Goal: Task Accomplishment & Management: Use online tool/utility

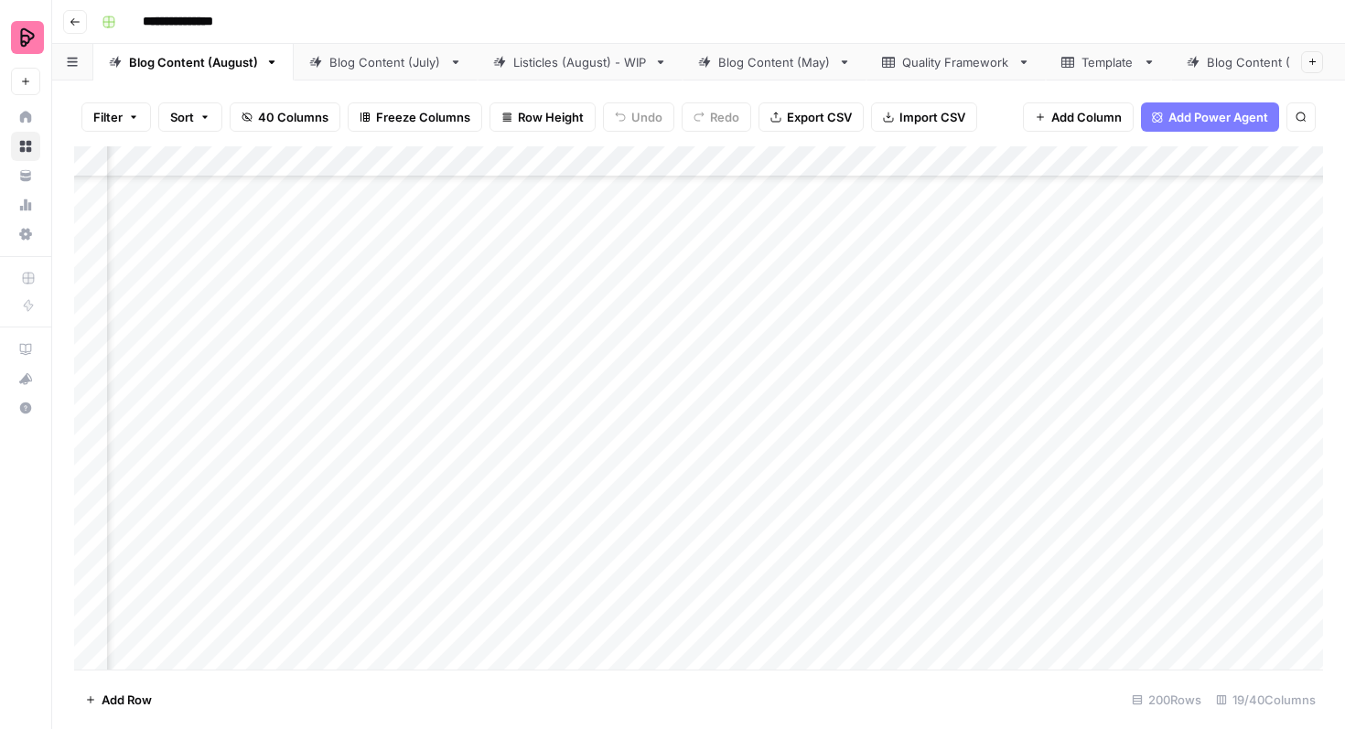
scroll to position [3053, 258]
click at [887, 320] on div "Add Column" at bounding box center [698, 407] width 1248 height 523
click at [882, 370] on div "Add Column" at bounding box center [698, 407] width 1248 height 523
click at [884, 420] on div "Add Column" at bounding box center [698, 407] width 1248 height 523
click at [885, 470] on div "Add Column" at bounding box center [698, 407] width 1248 height 523
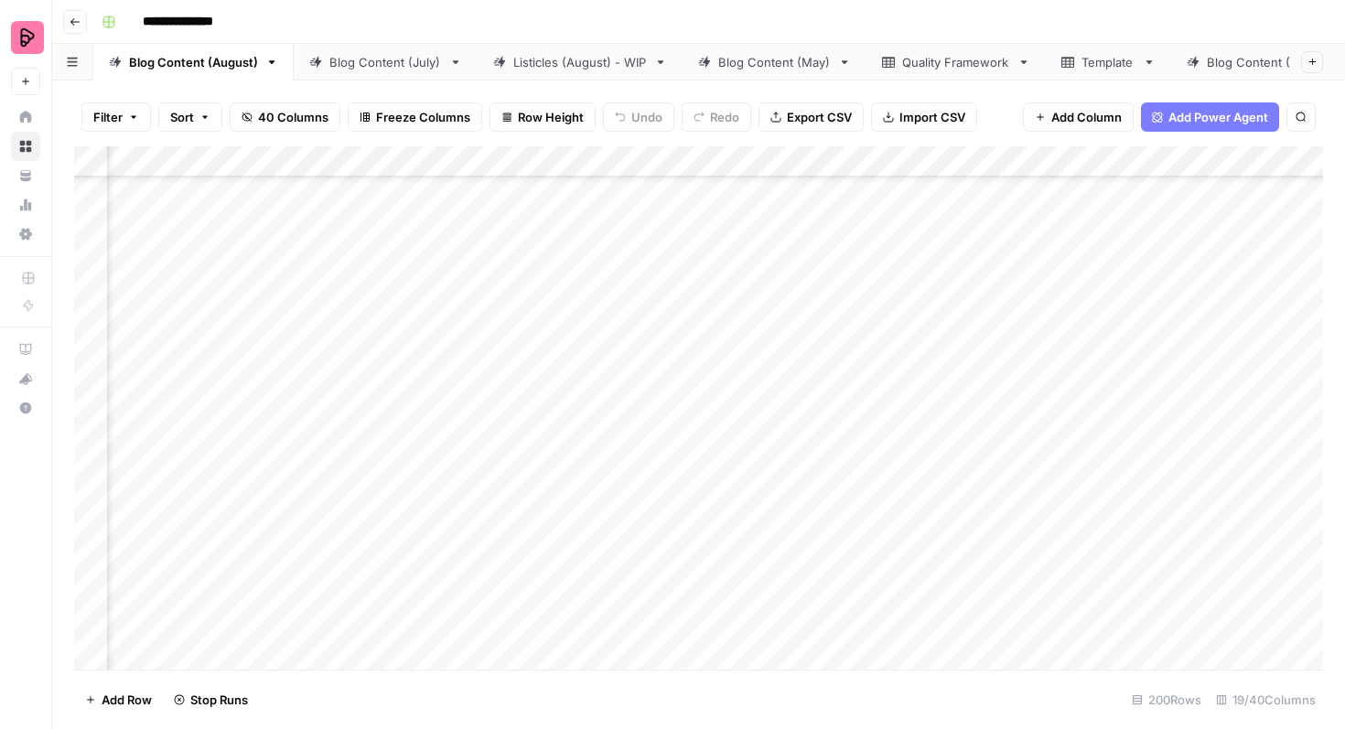
click at [883, 516] on div "Add Column" at bounding box center [698, 407] width 1248 height 523
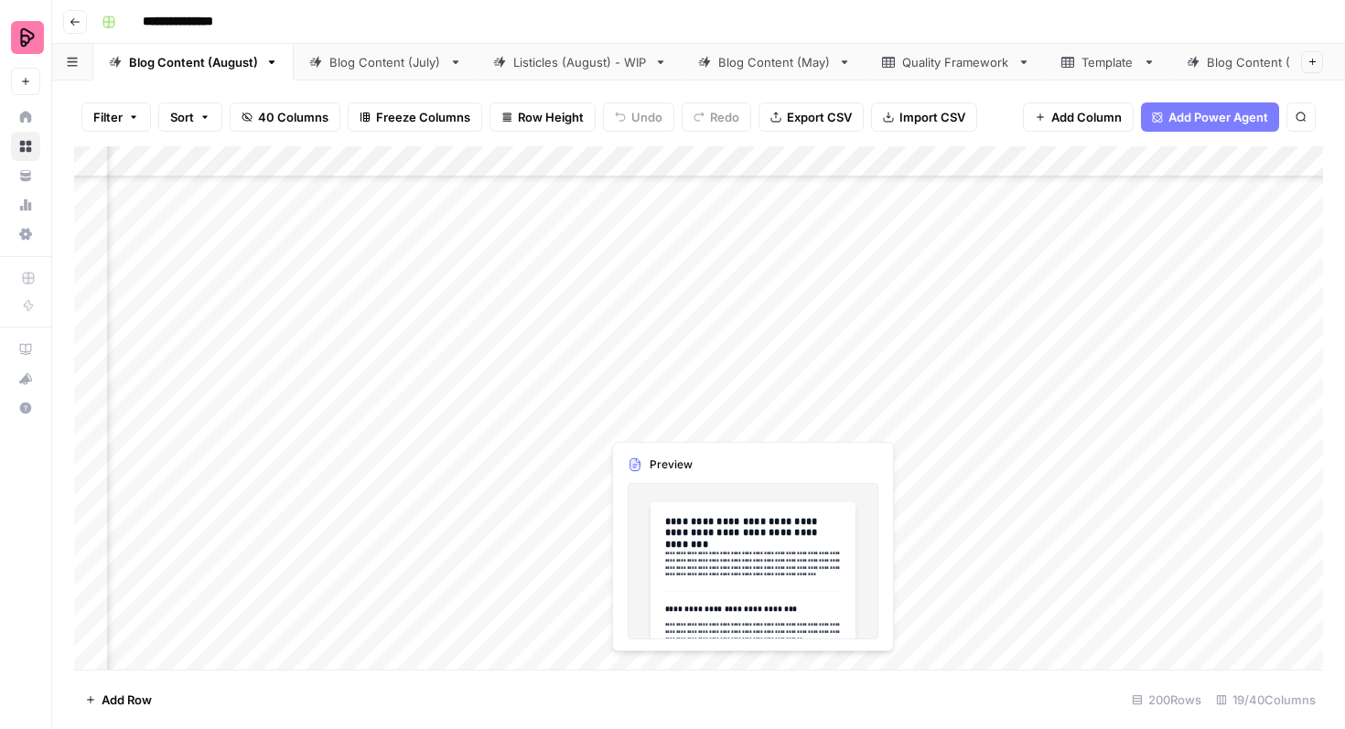
click at [689, 410] on div "Add Column" at bounding box center [698, 407] width 1248 height 523
click at [698, 409] on div "Add Column" at bounding box center [698, 407] width 1248 height 523
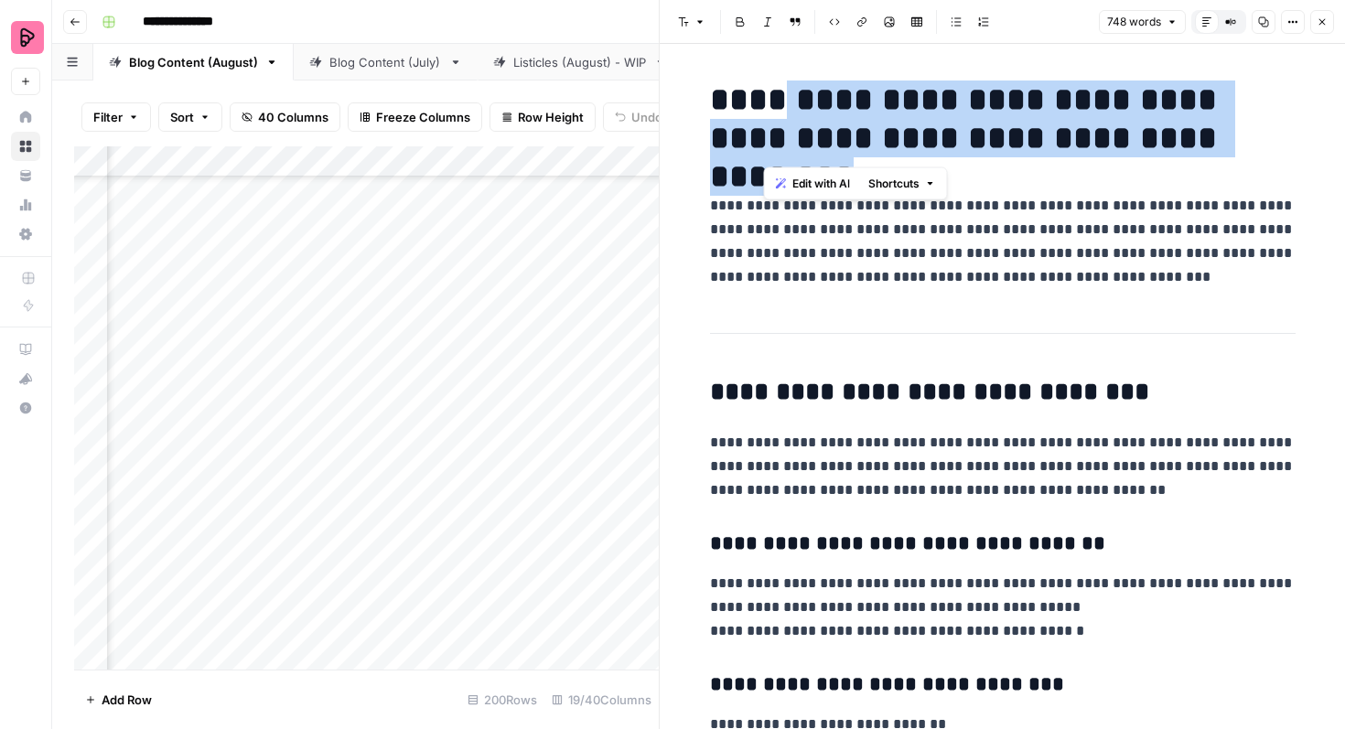
drag, startPoint x: 768, startPoint y: 97, endPoint x: 1216, endPoint y: 130, distance: 449.4
click at [1216, 130] on h1 "**********" at bounding box center [1002, 118] width 585 height 77
copy h1 "**********"
click at [1316, 10] on button "Close" at bounding box center [1322, 22] width 24 height 24
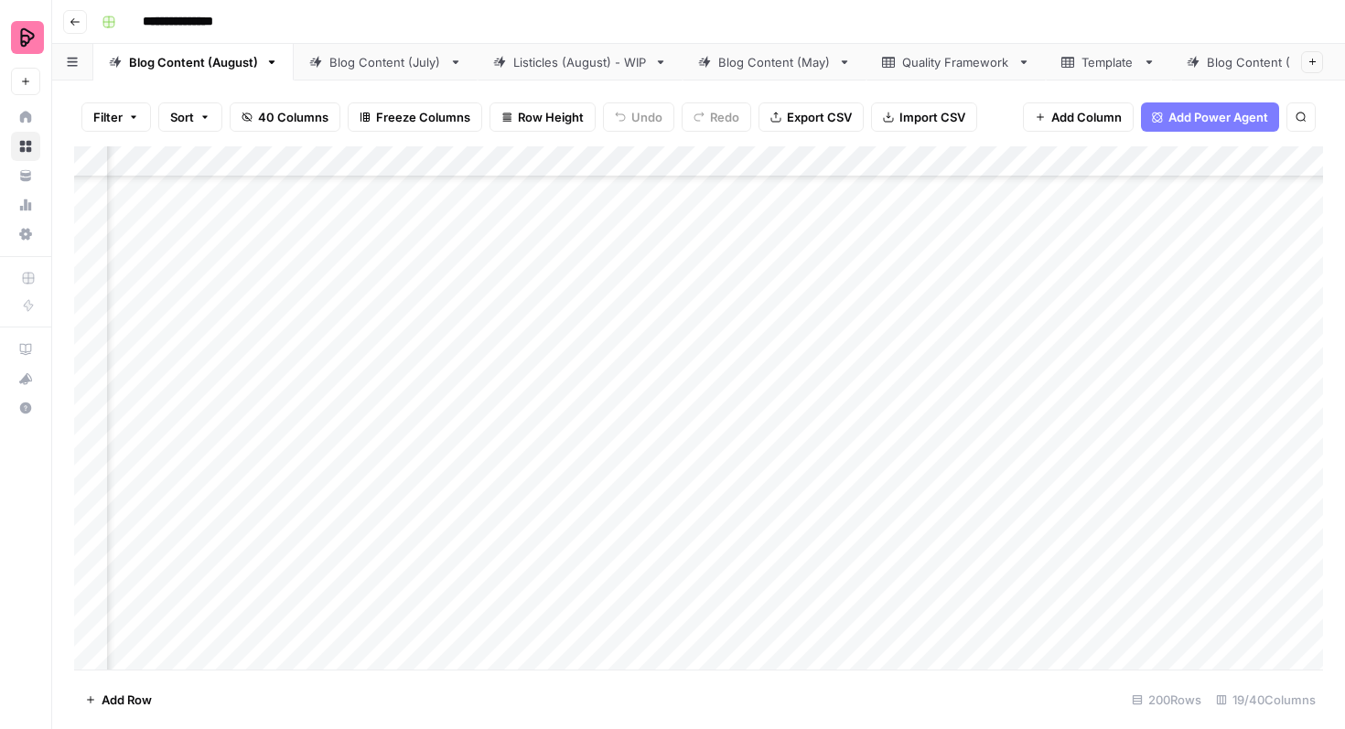
click at [1132, 426] on div "Add Column" at bounding box center [698, 407] width 1248 height 523
click at [1165, 413] on div "Add Column" at bounding box center [698, 407] width 1248 height 523
type textarea "**********"
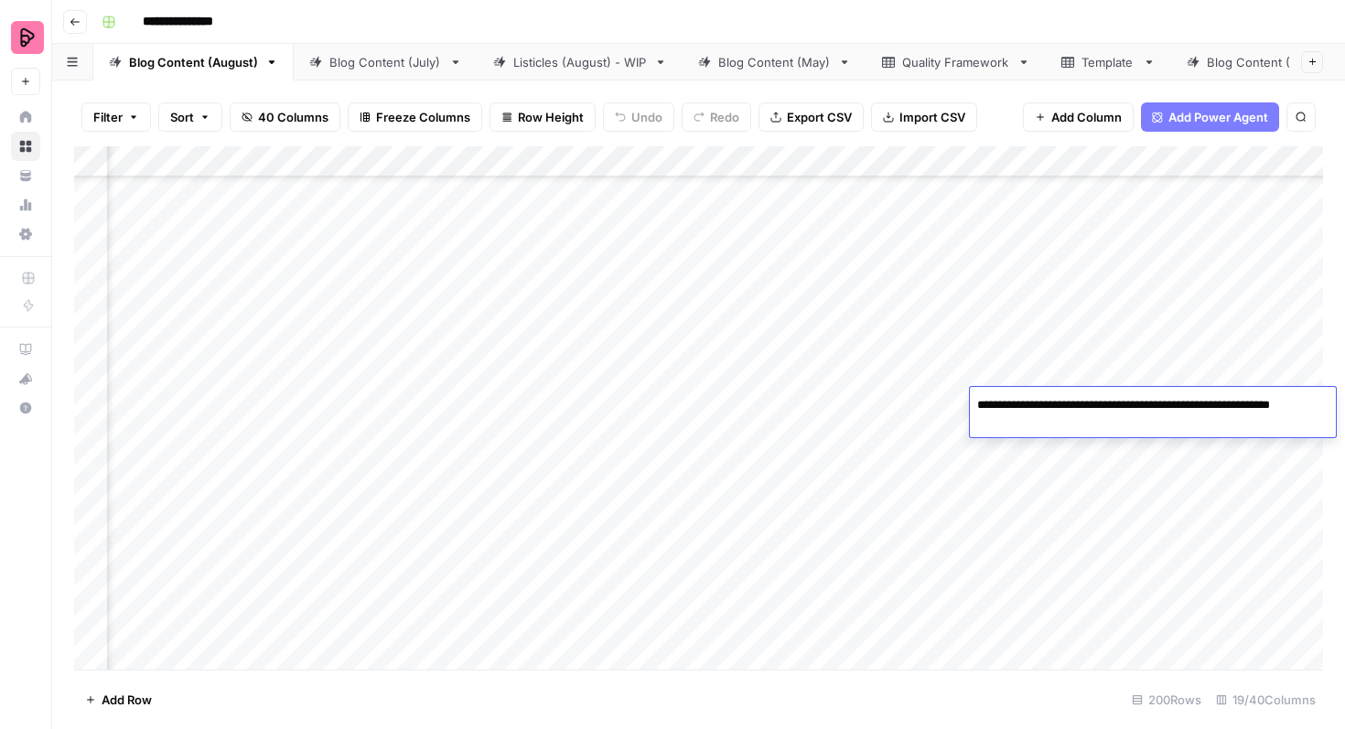
click at [1157, 454] on div "Add Column" at bounding box center [698, 407] width 1248 height 523
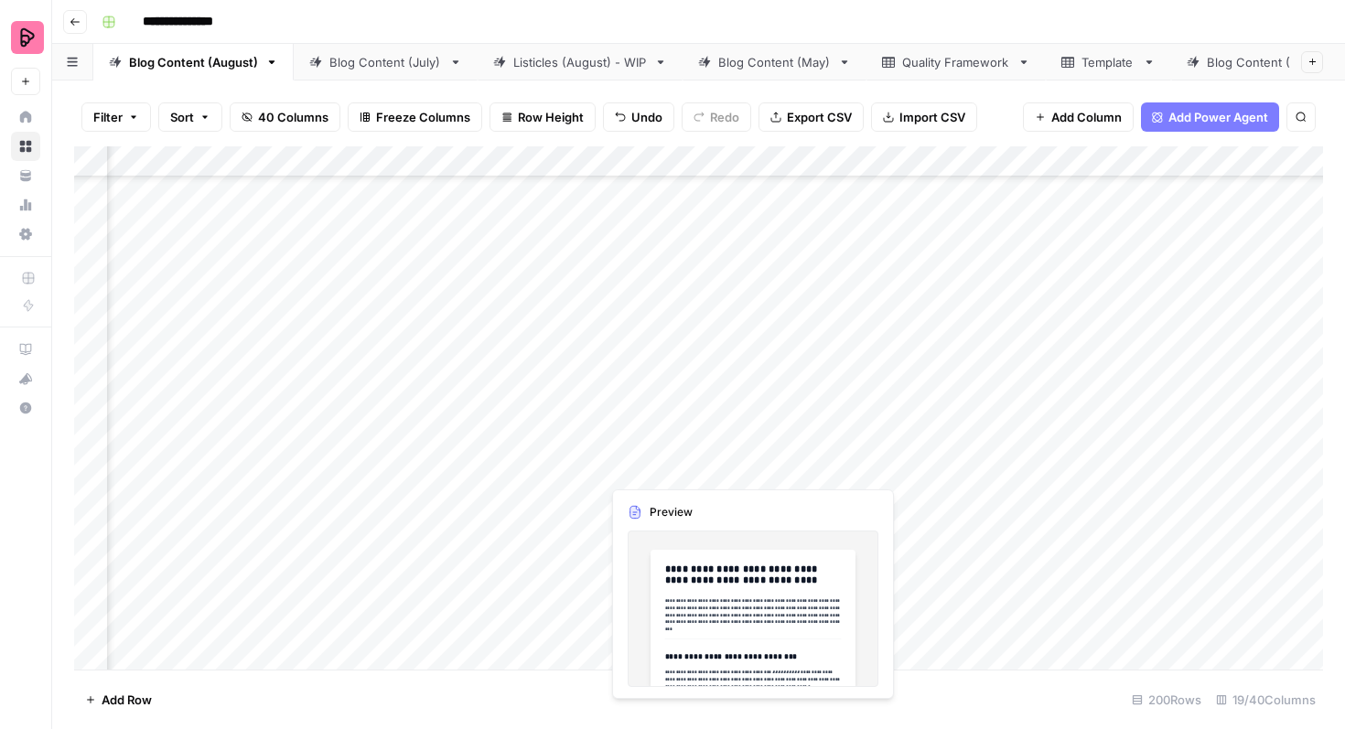
click at [695, 464] on div "Add Column" at bounding box center [698, 407] width 1248 height 523
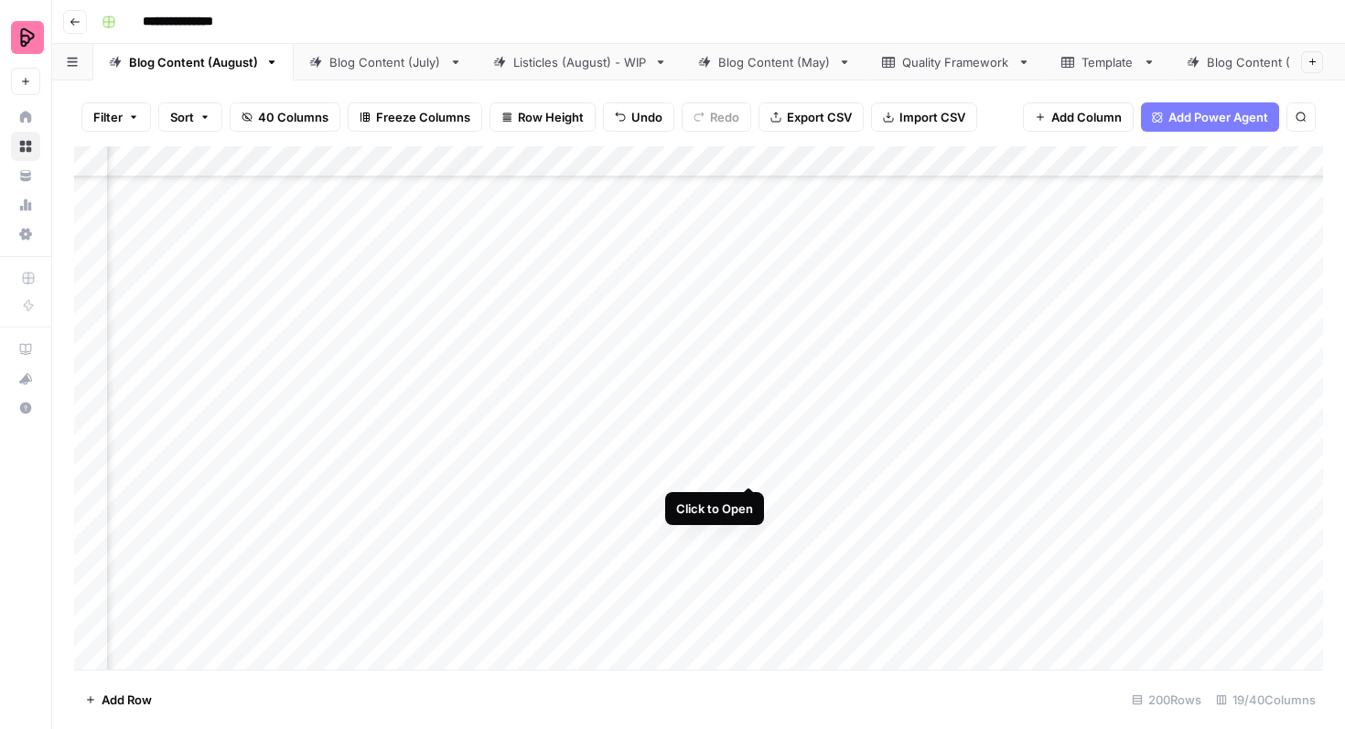
click at [747, 450] on div "Add Column" at bounding box center [698, 407] width 1248 height 523
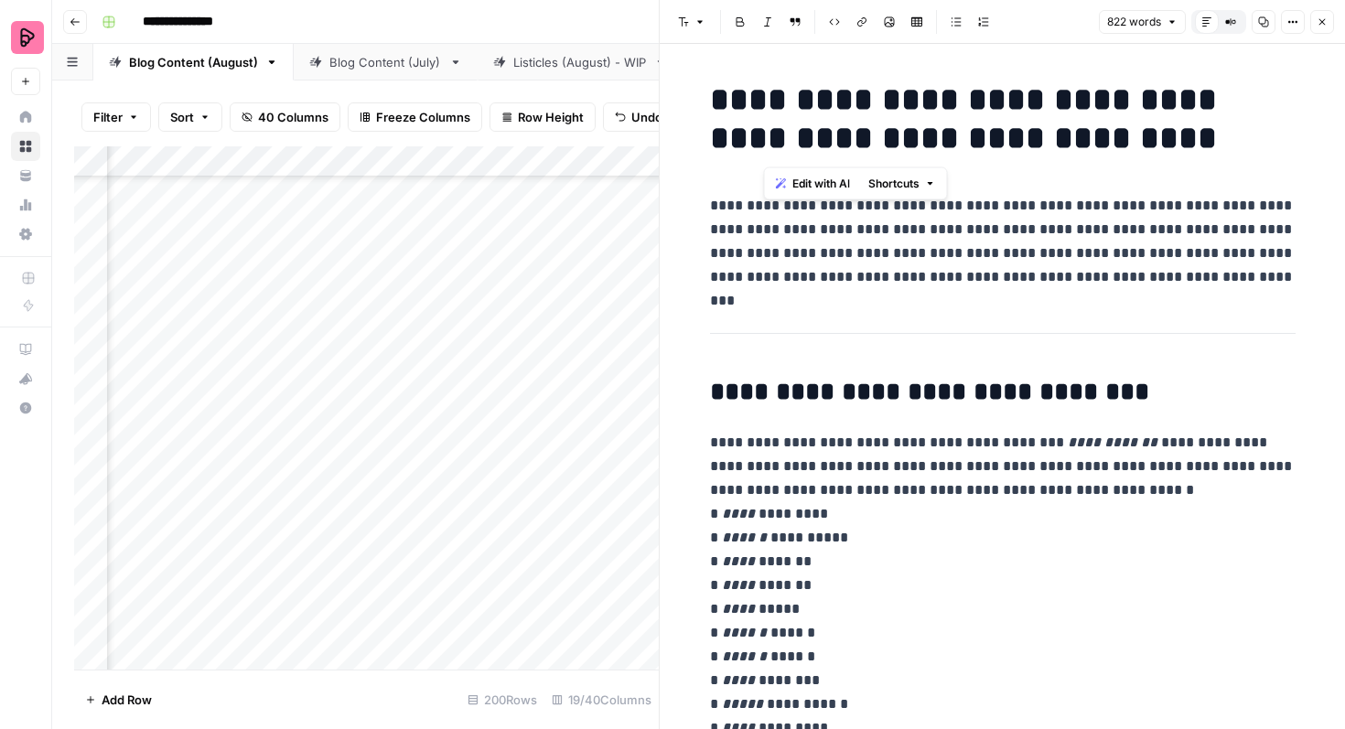
drag, startPoint x: 1056, startPoint y: 143, endPoint x: 768, endPoint y: 91, distance: 292.8
click at [768, 91] on h1 "**********" at bounding box center [1002, 118] width 585 height 77
copy h1 "**********"
click at [1320, 25] on icon "button" at bounding box center [1321, 21] width 11 height 11
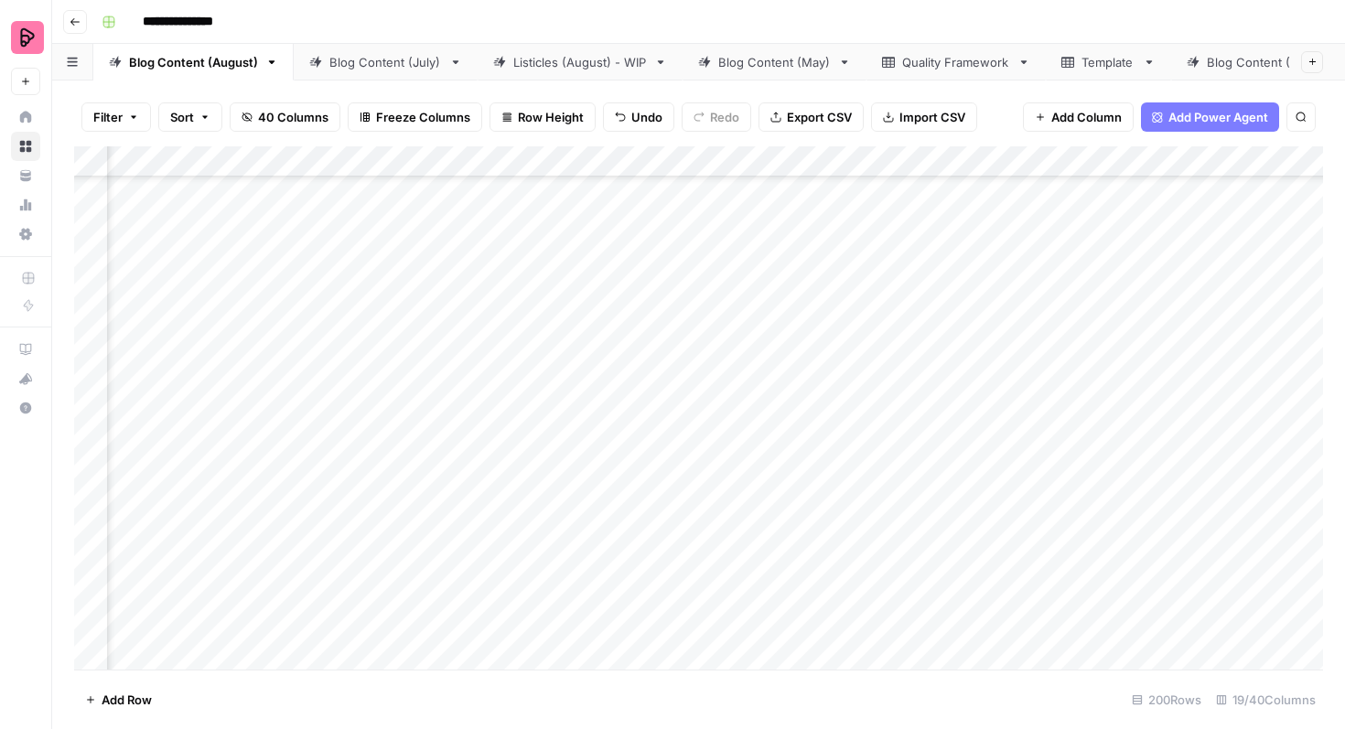
click at [1157, 457] on div "Add Column" at bounding box center [698, 407] width 1248 height 523
click at [1148, 455] on div "Add Column" at bounding box center [698, 407] width 1248 height 523
type textarea "**********"
click at [944, 428] on div "Add Column" at bounding box center [698, 407] width 1248 height 523
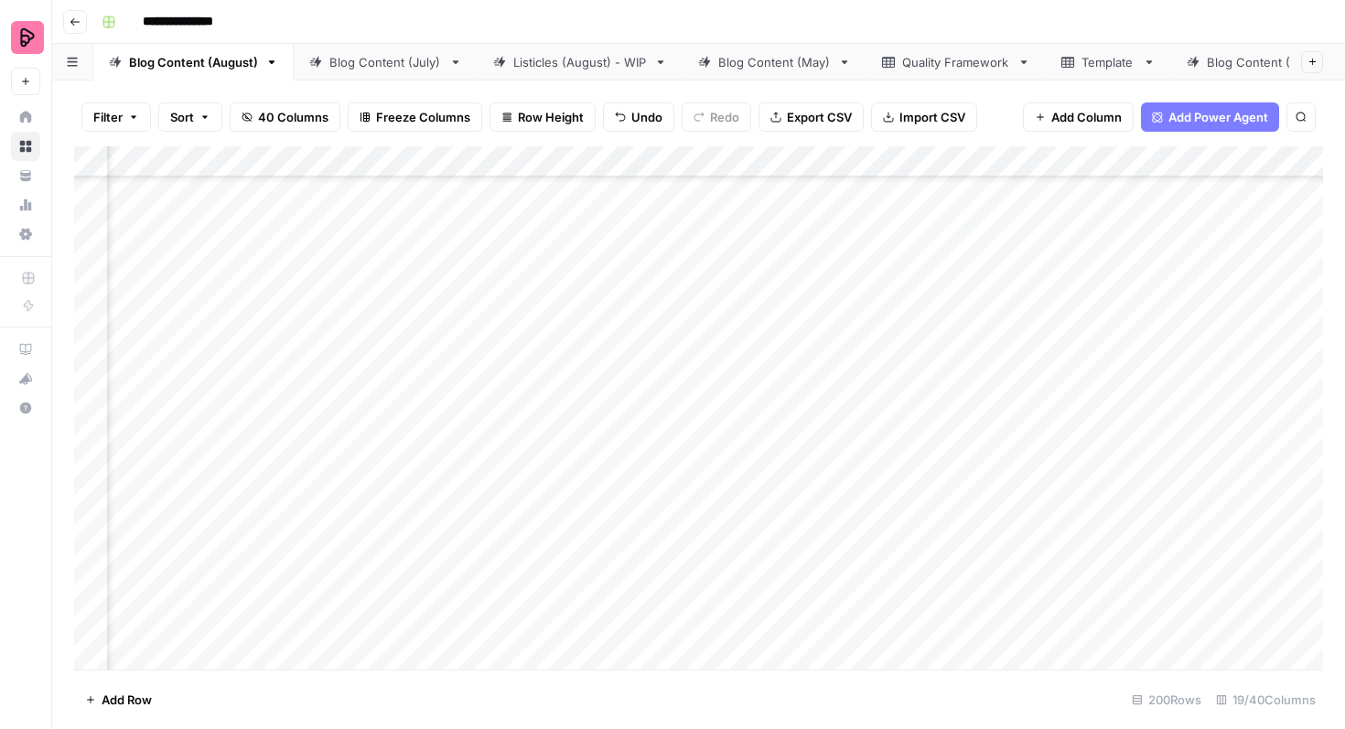
click at [686, 432] on div "Add Column" at bounding box center [698, 407] width 1248 height 523
click at [746, 423] on div "Add Column" at bounding box center [698, 407] width 1248 height 523
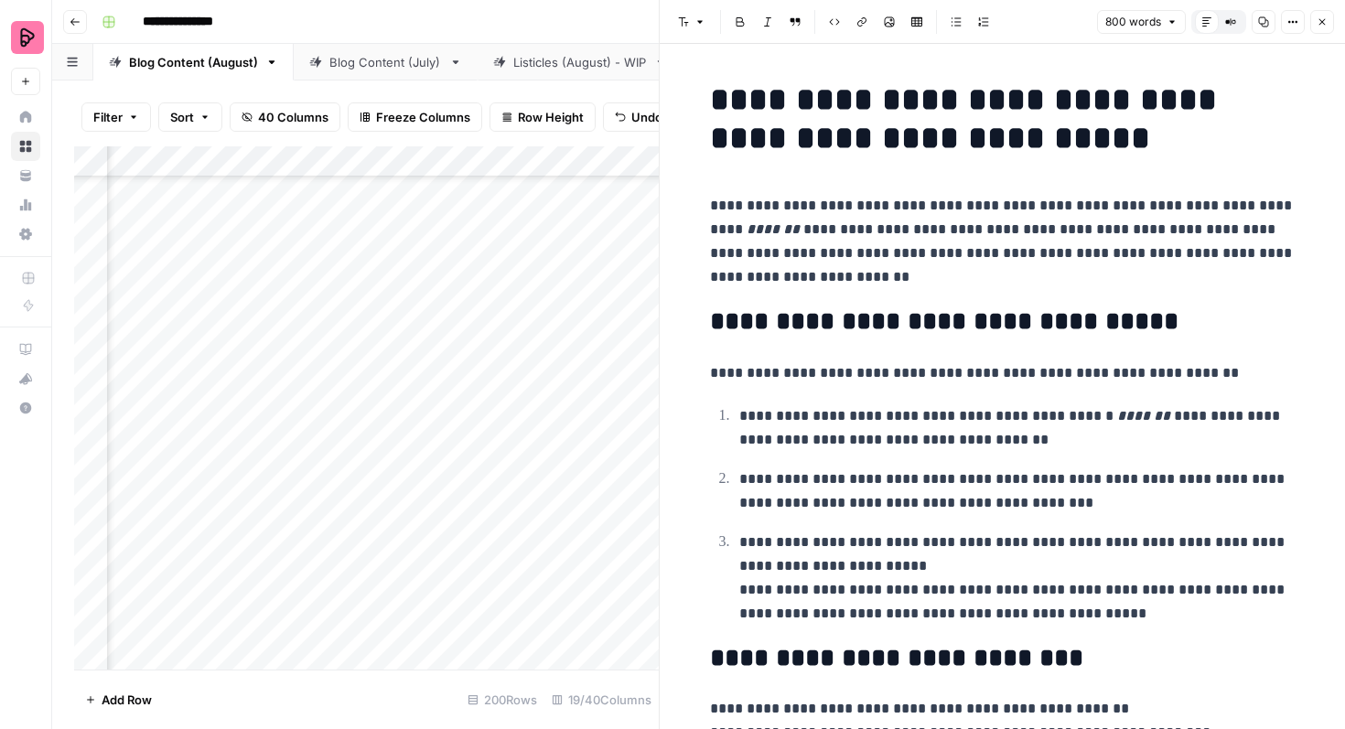
click at [1045, 143] on h1 "**********" at bounding box center [1002, 118] width 585 height 77
drag, startPoint x: 1055, startPoint y: 143, endPoint x: 767, endPoint y: 107, distance: 289.4
click at [767, 107] on h1 "**********" at bounding box center [1002, 118] width 585 height 77
copy h1 "**********"
click at [1319, 21] on icon "button" at bounding box center [1321, 21] width 11 height 11
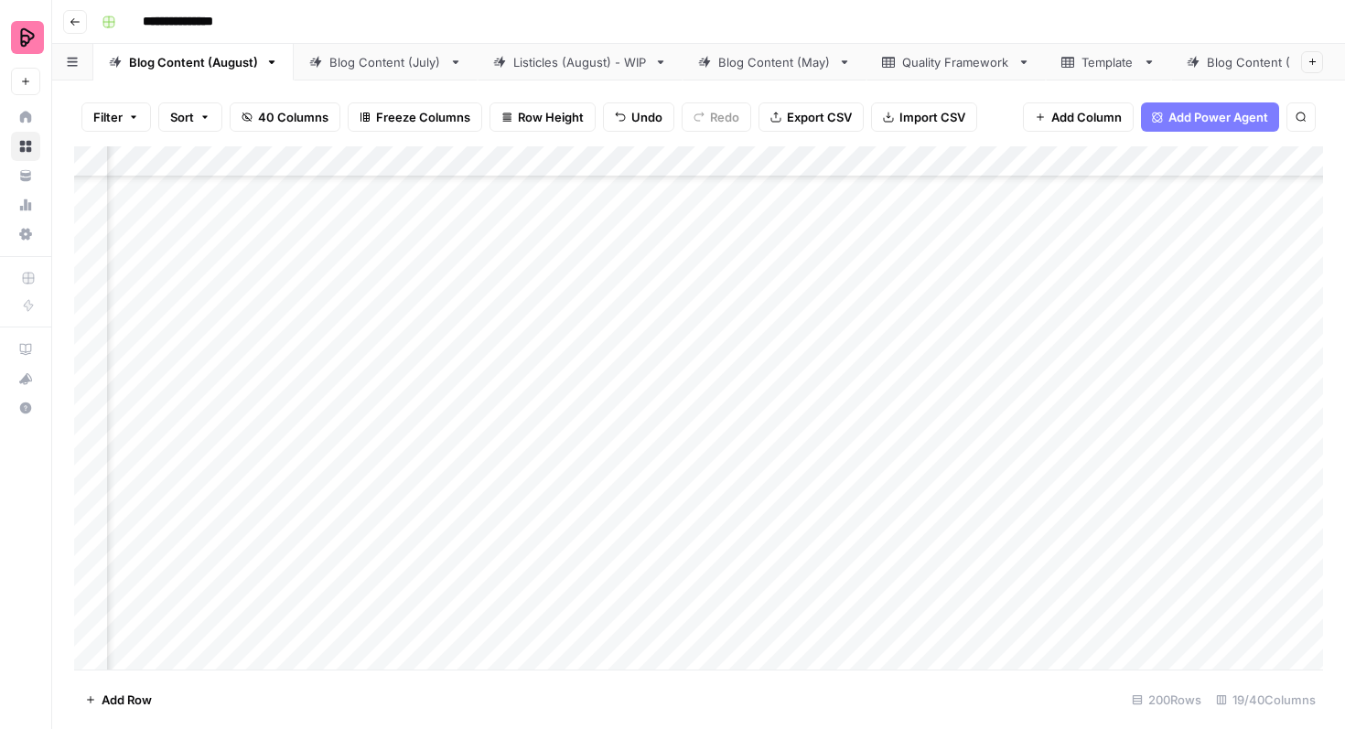
click at [1145, 424] on div "Add Column" at bounding box center [698, 407] width 1248 height 523
click at [1212, 428] on div "Add Column" at bounding box center [698, 407] width 1248 height 523
click at [1212, 428] on textarea at bounding box center [1189, 426] width 293 height 26
type textarea "**********"
click at [1042, 350] on div "Add Column" at bounding box center [698, 407] width 1248 height 523
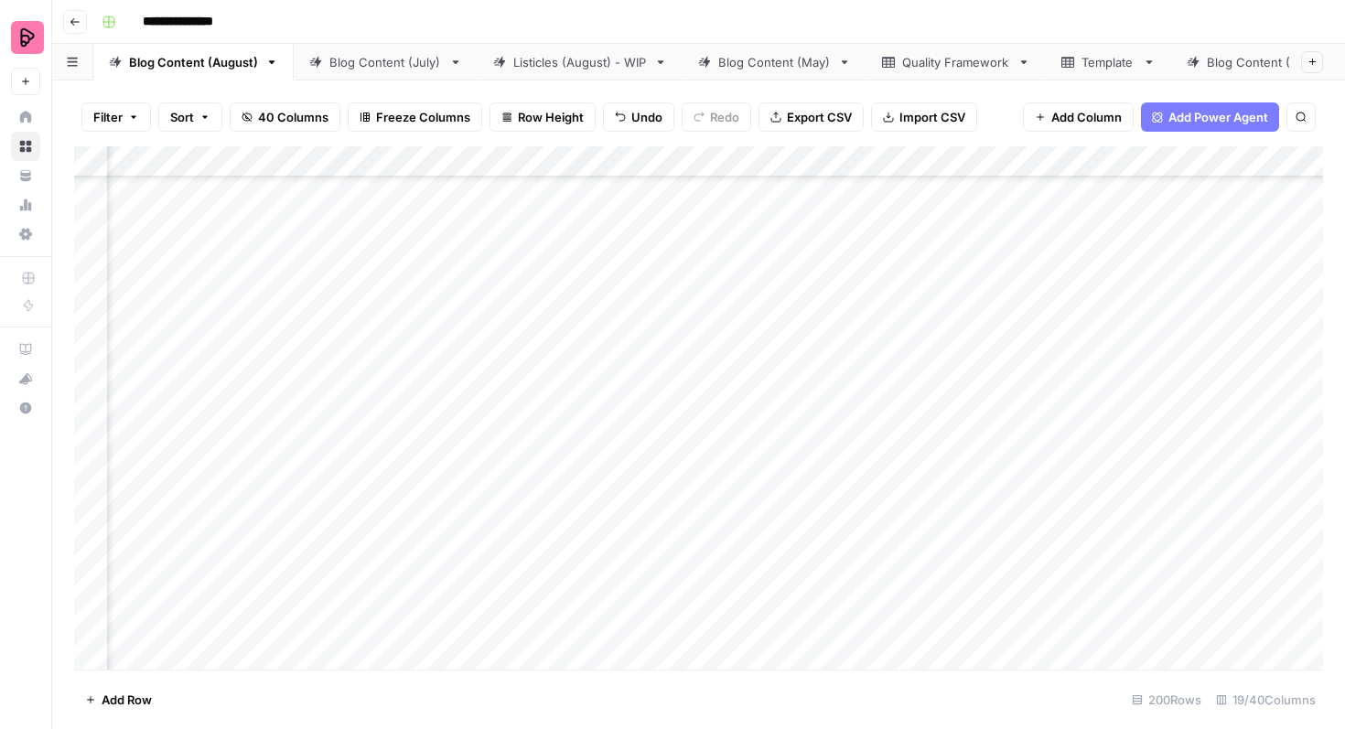
scroll to position [2906, 760]
click at [1128, 230] on div "Add Column" at bounding box center [698, 407] width 1248 height 523
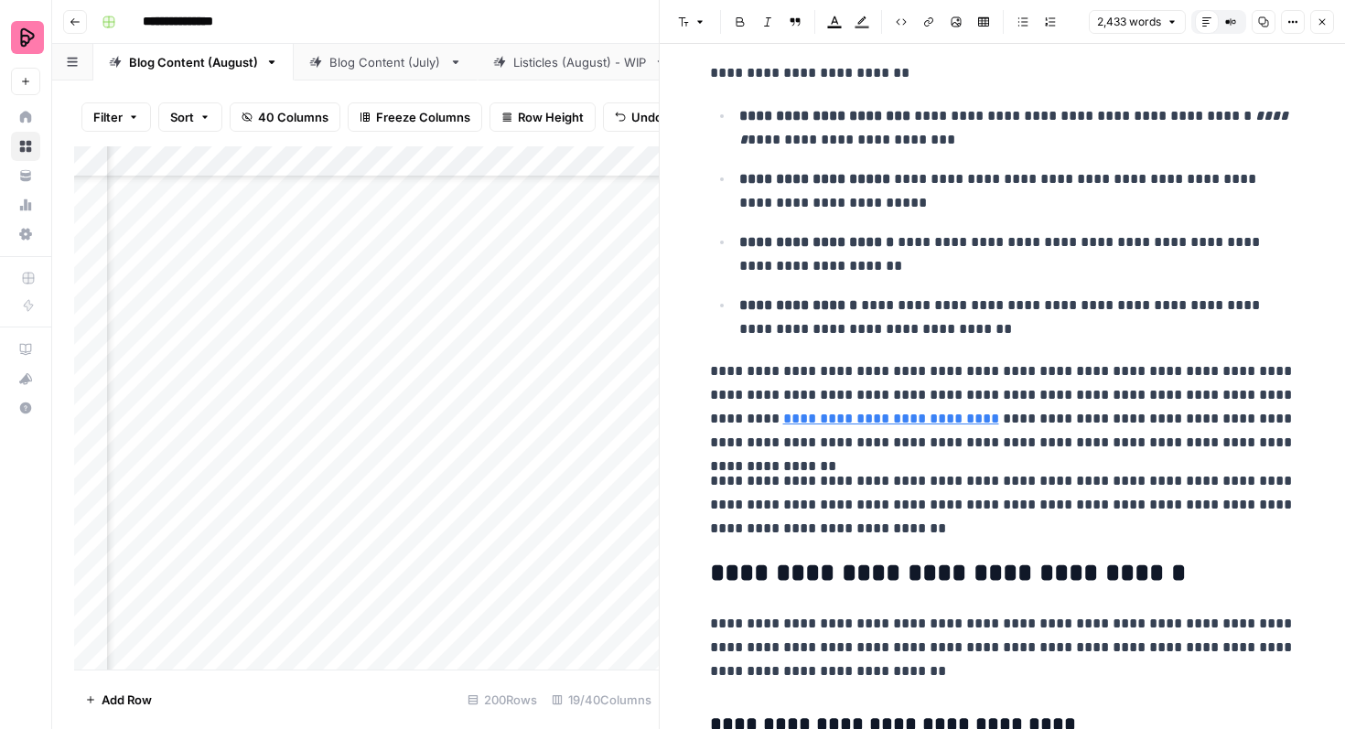
scroll to position [6828, 0]
click at [1316, 25] on icon "button" at bounding box center [1321, 21] width 11 height 11
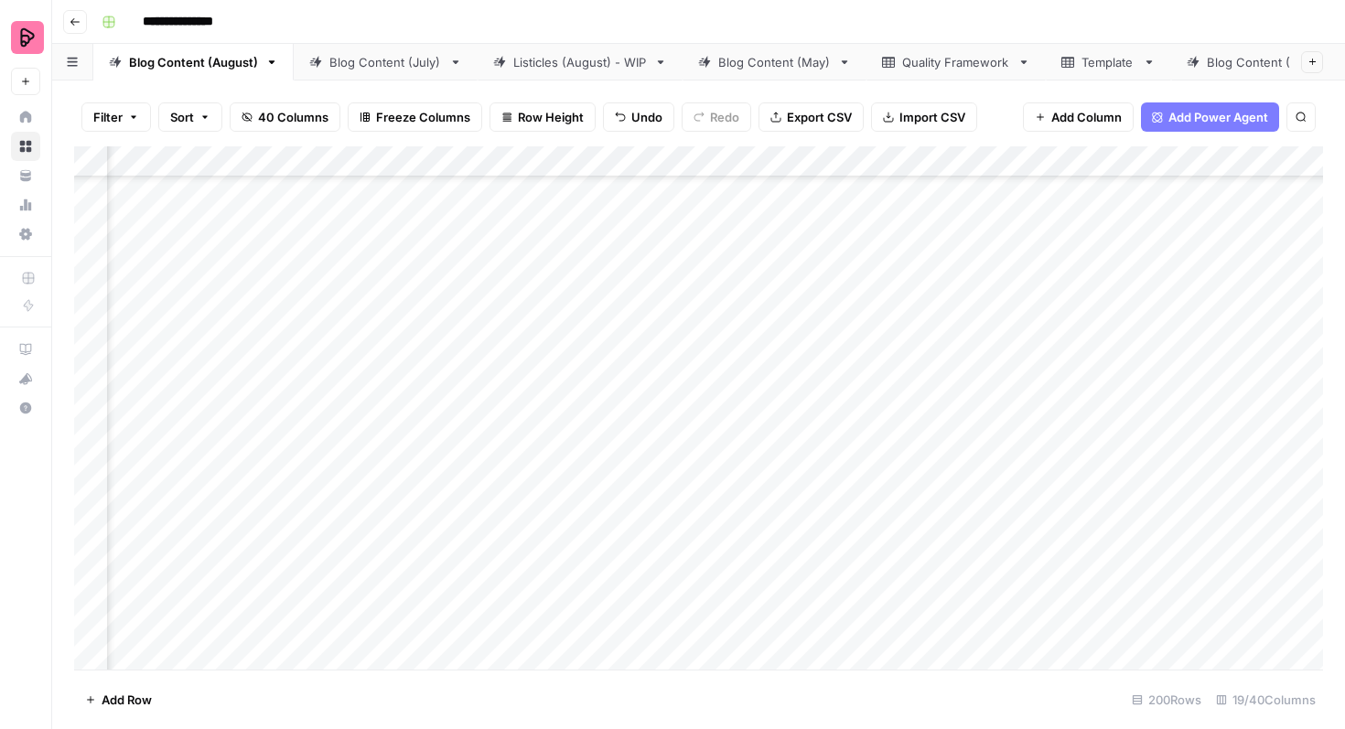
scroll to position [2842, 760]
click at [570, 309] on div "Add Column" at bounding box center [698, 407] width 1248 height 523
click at [550, 305] on div "Add Column" at bounding box center [698, 407] width 1248 height 523
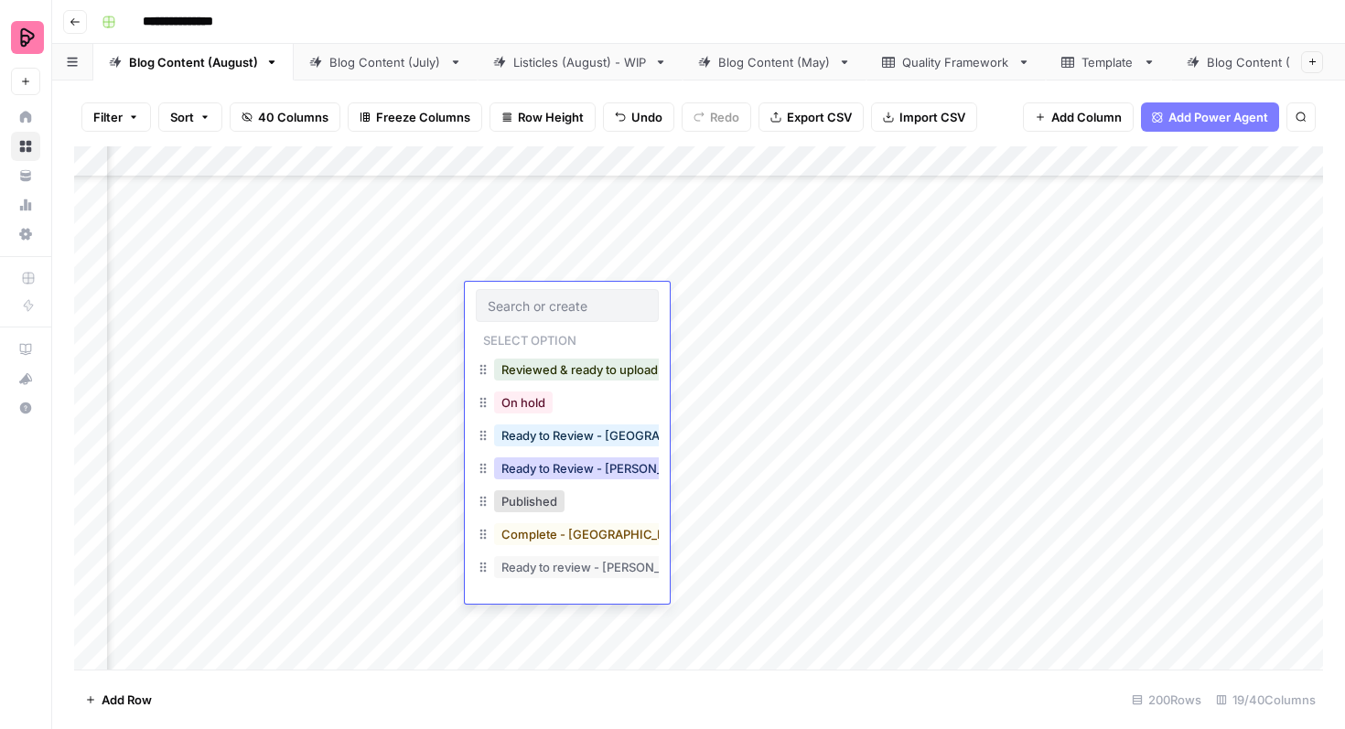
click at [576, 463] on button "Ready to Review - [PERSON_NAME]" at bounding box center [602, 468] width 216 height 22
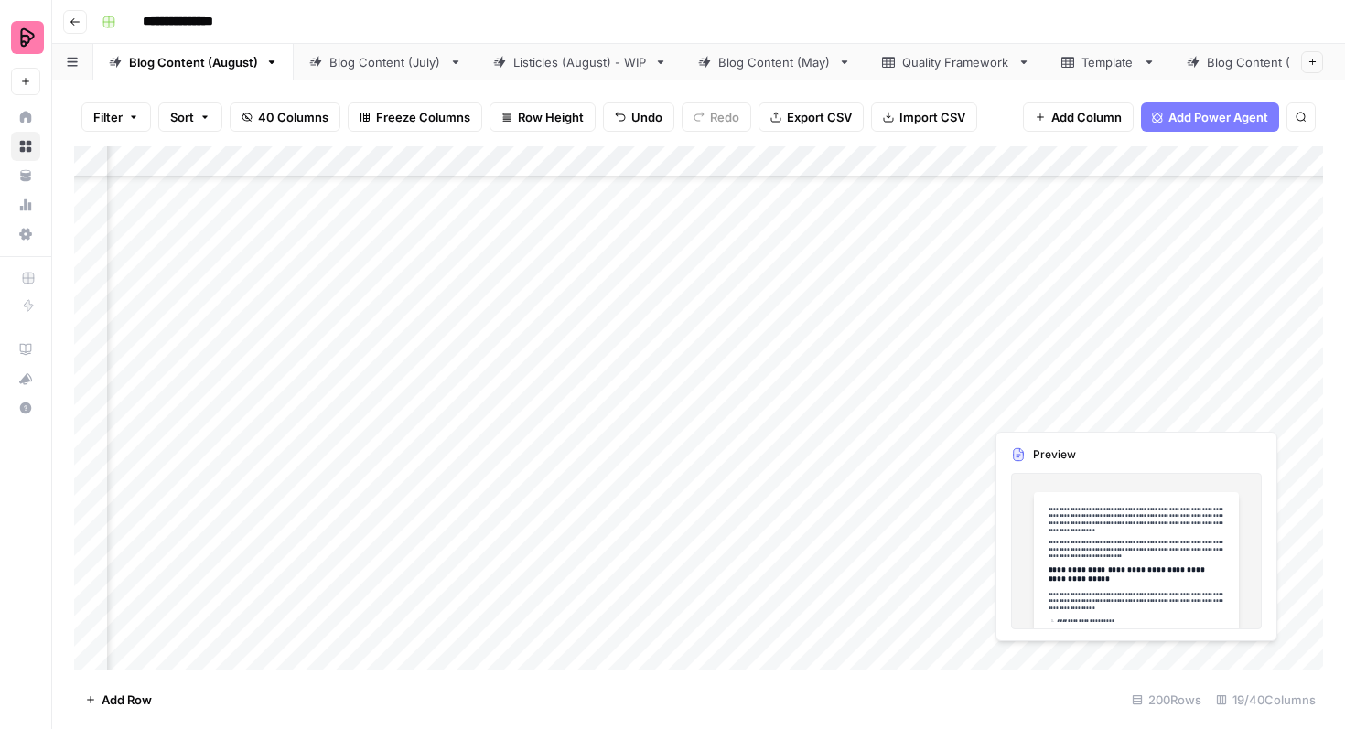
click at [1079, 344] on div "Add Column" at bounding box center [698, 407] width 1248 height 523
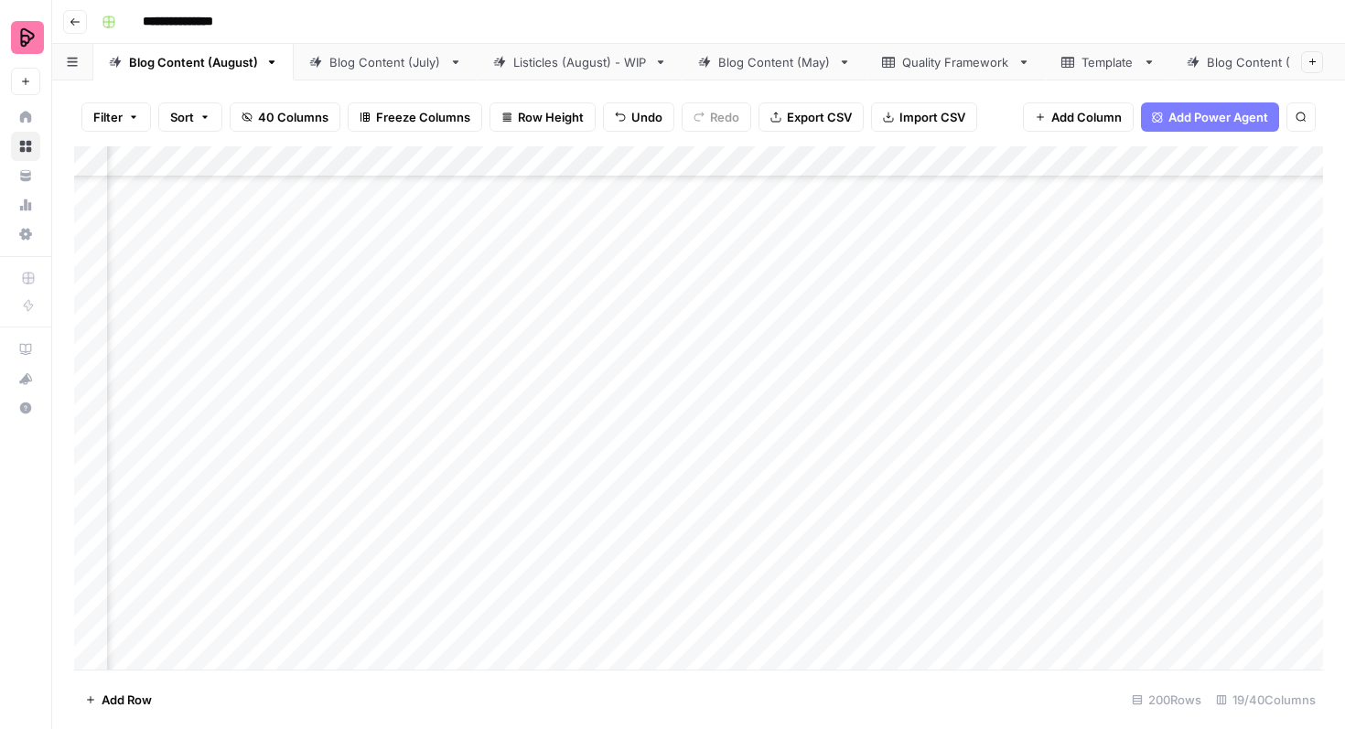
click at [1130, 345] on div "Add Column" at bounding box center [698, 407] width 1248 height 523
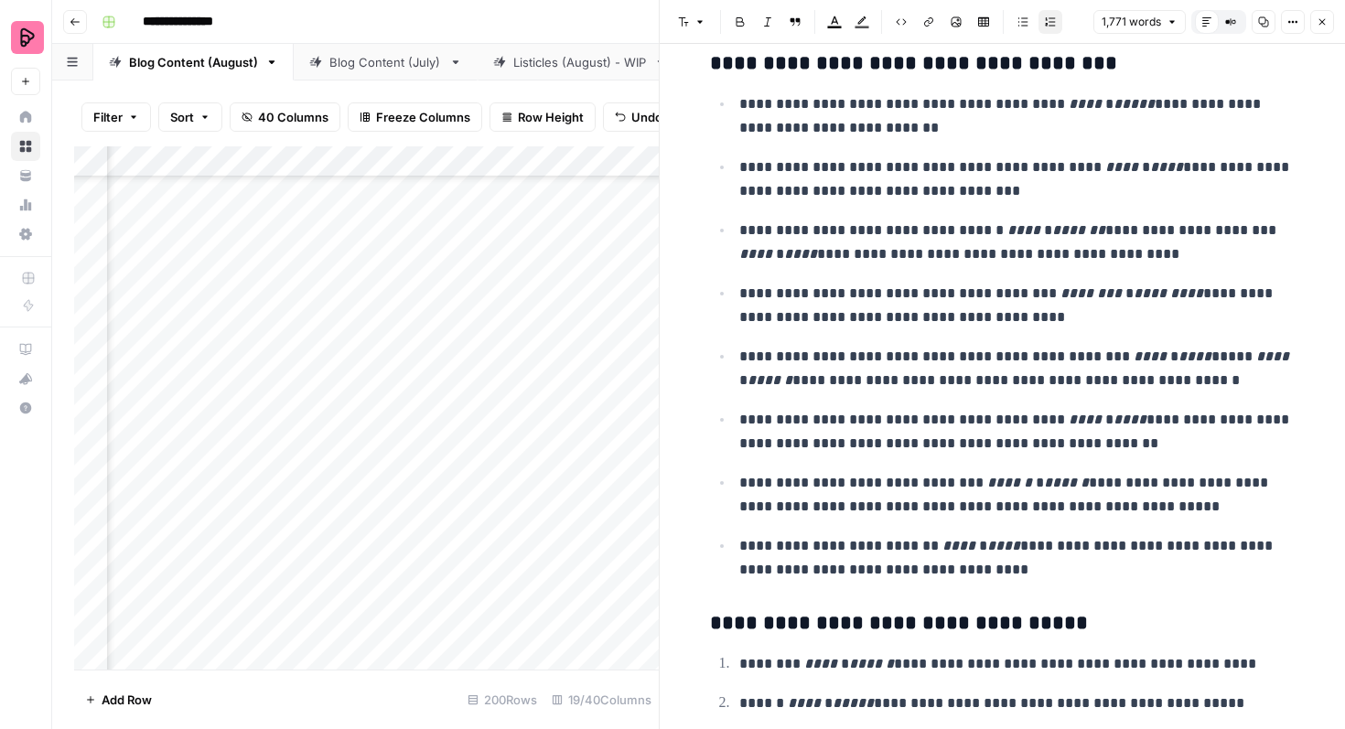
scroll to position [6208, 0]
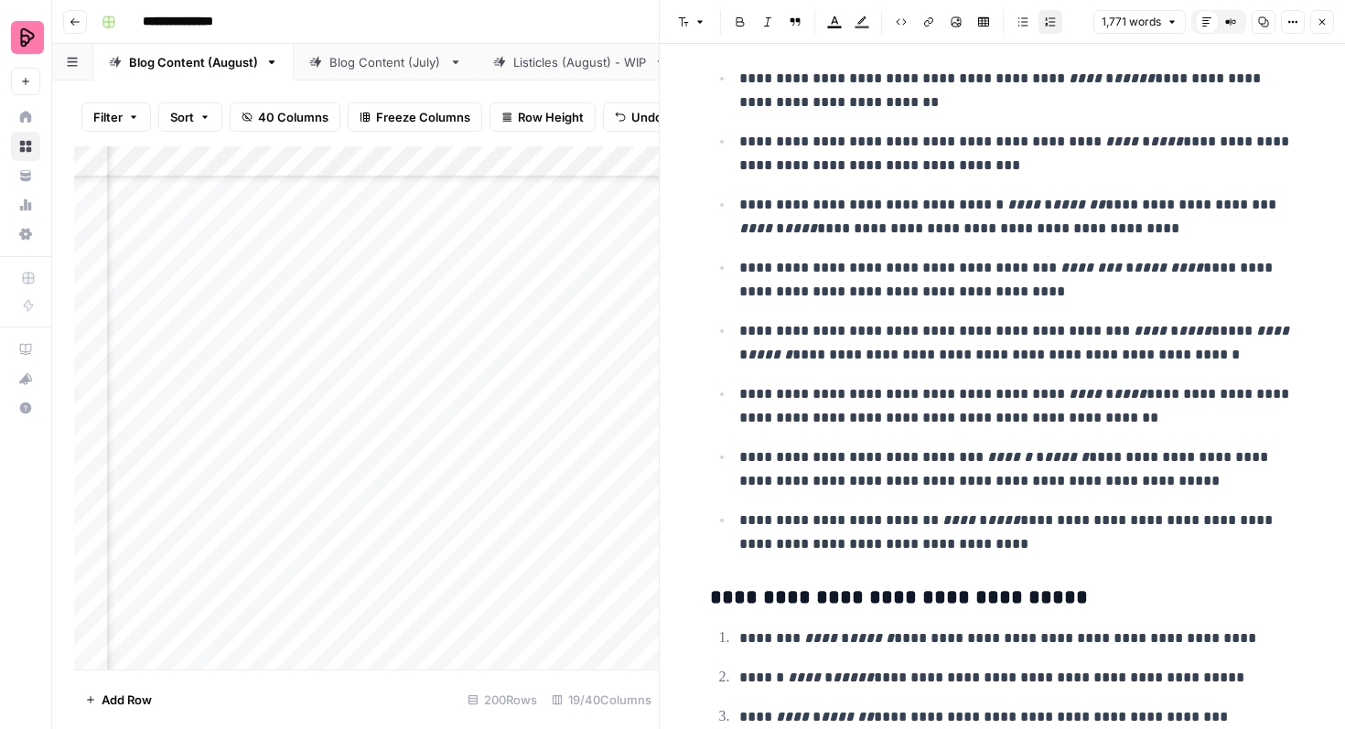
click at [1317, 17] on icon "button" at bounding box center [1321, 21] width 11 height 11
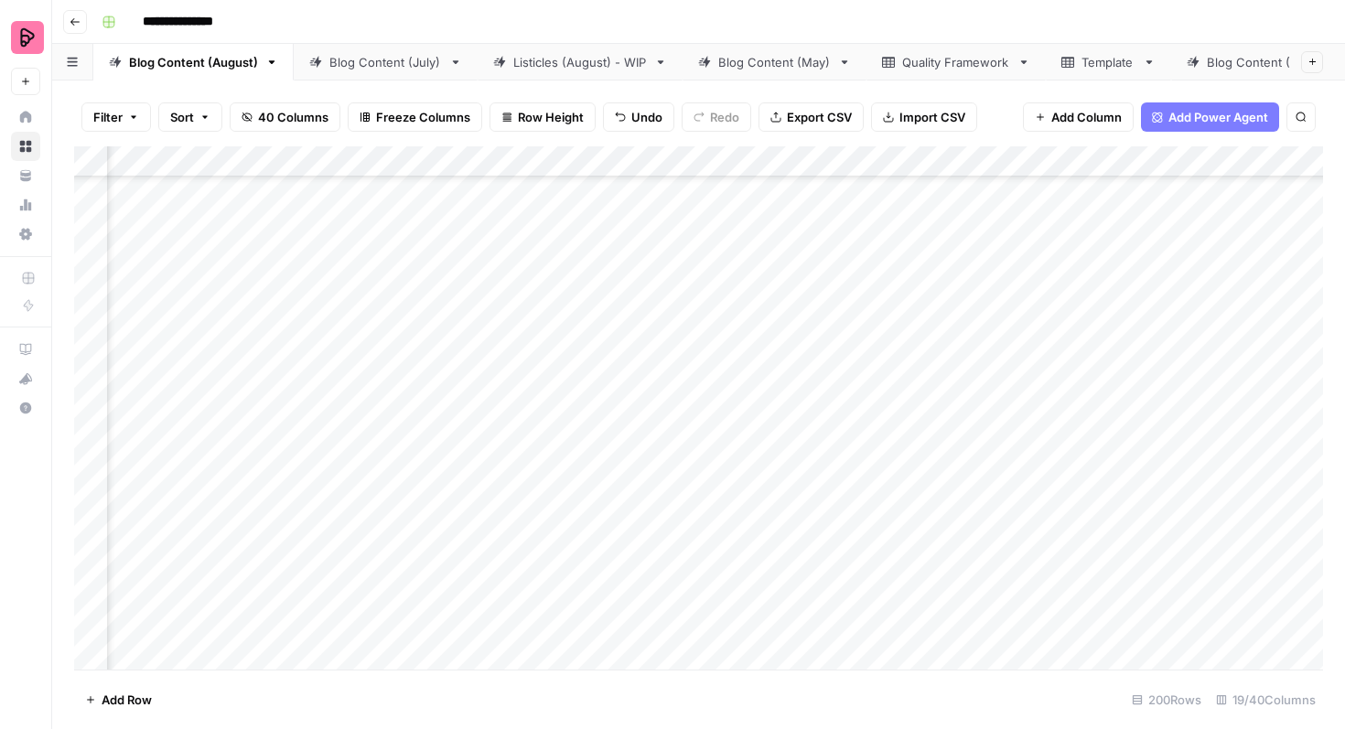
click at [518, 366] on div "Add Column" at bounding box center [698, 407] width 1248 height 523
click at [547, 363] on div "Add Column" at bounding box center [698, 407] width 1248 height 523
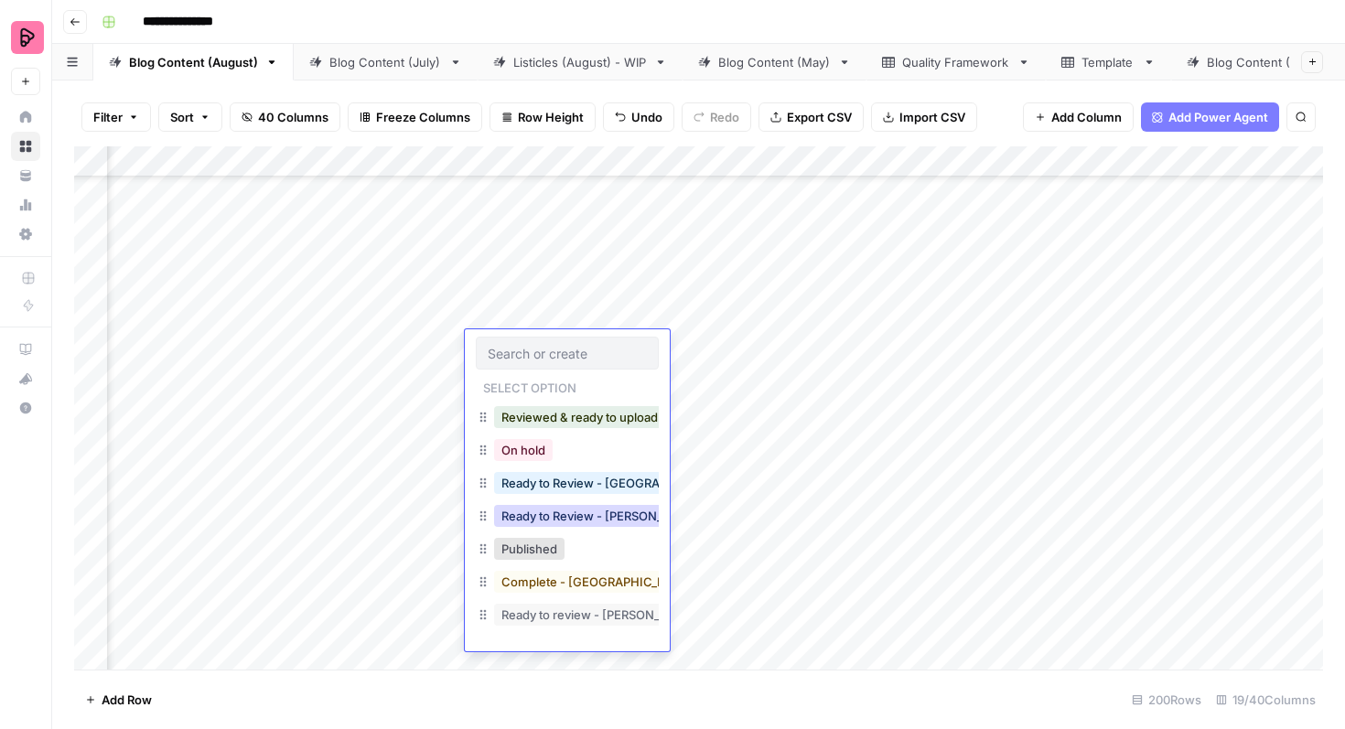
click at [573, 517] on button "Ready to Review - [PERSON_NAME]" at bounding box center [602, 516] width 216 height 22
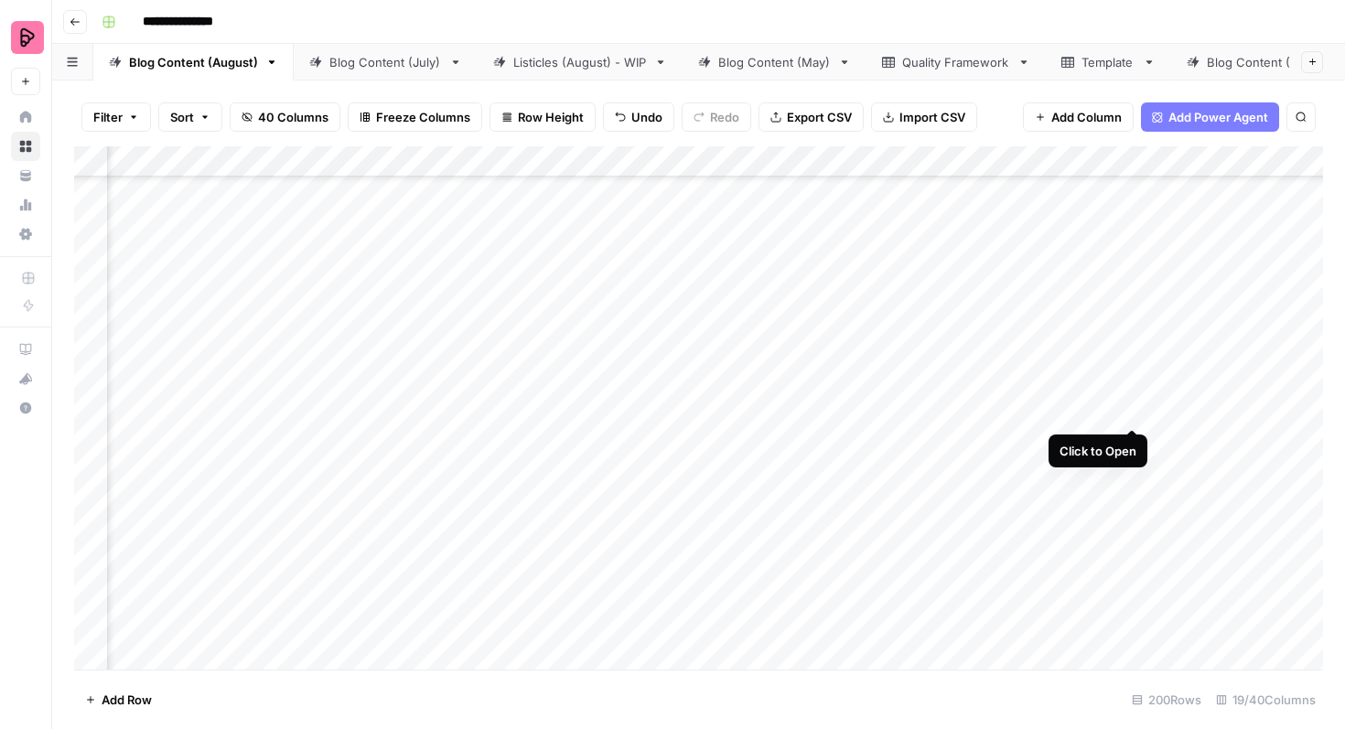
click at [1131, 395] on div "Add Column" at bounding box center [698, 407] width 1248 height 523
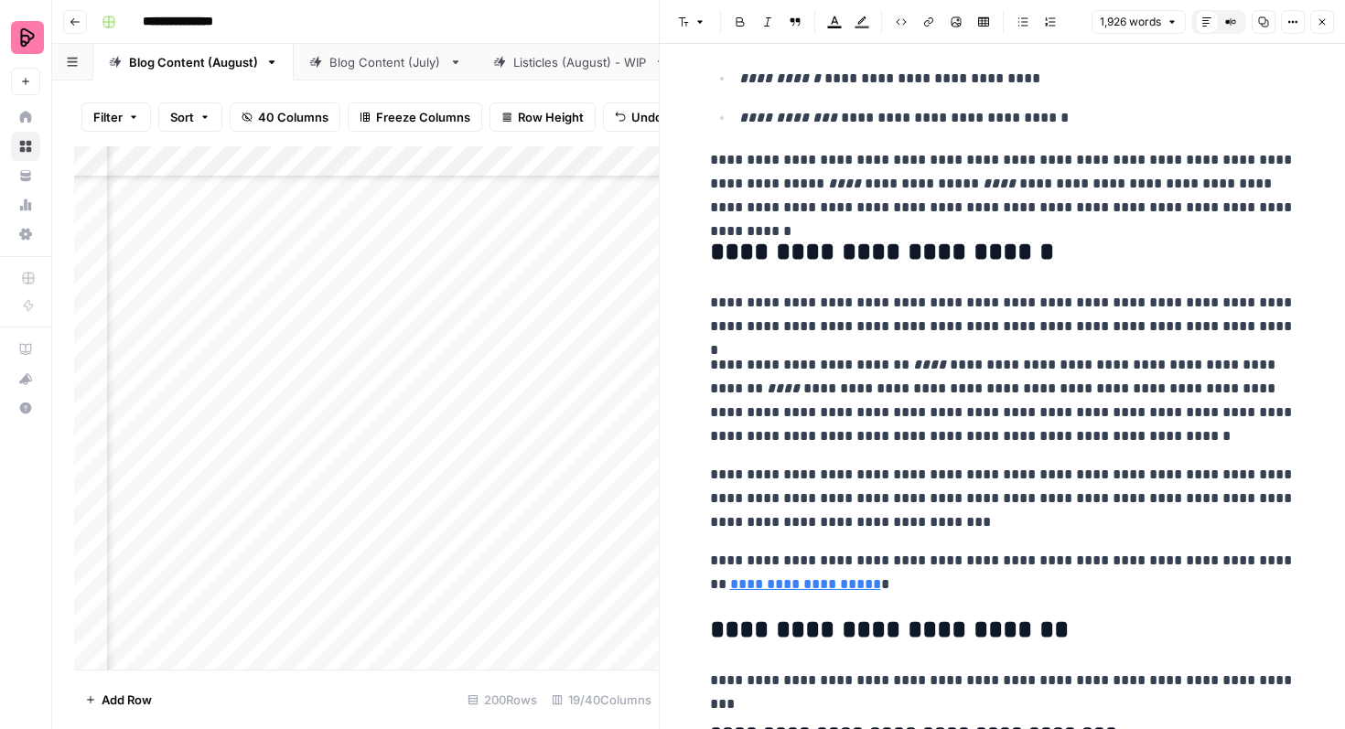
scroll to position [6295, 0]
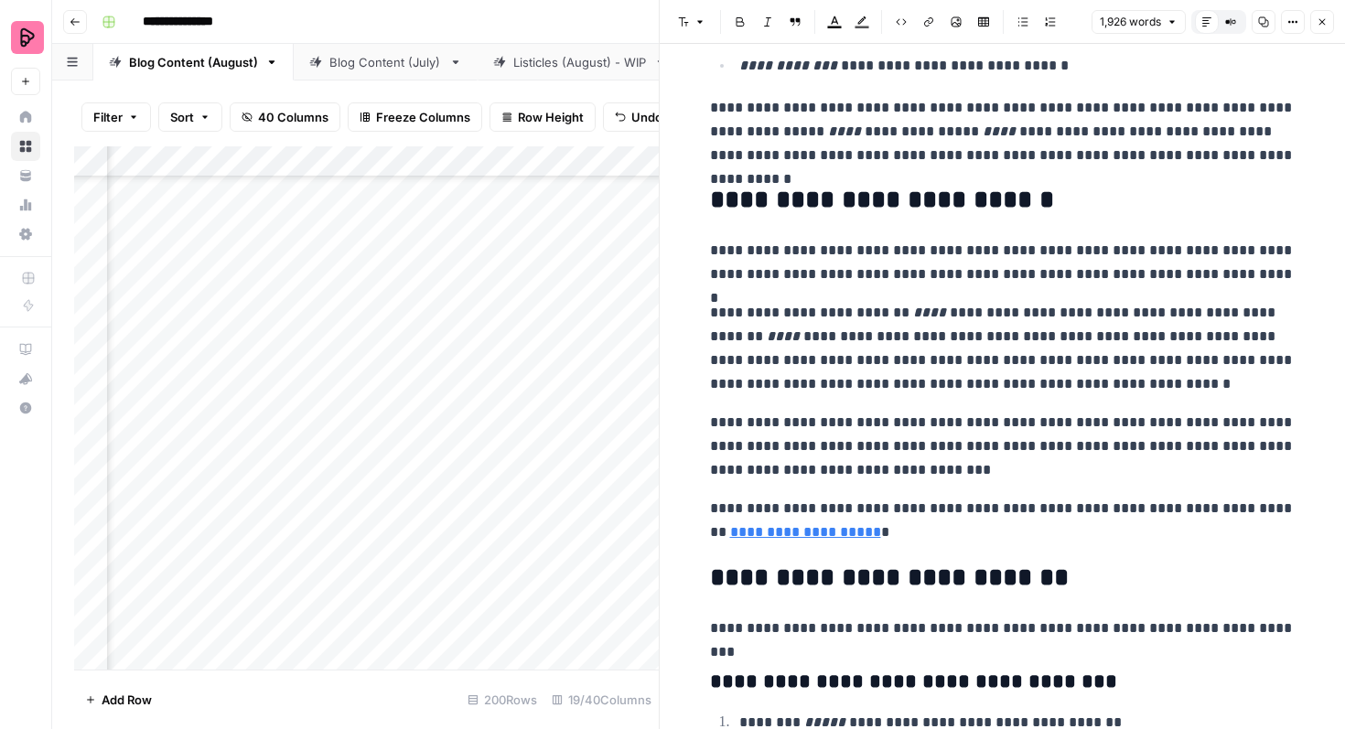
click at [1318, 22] on icon "button" at bounding box center [1321, 21] width 11 height 11
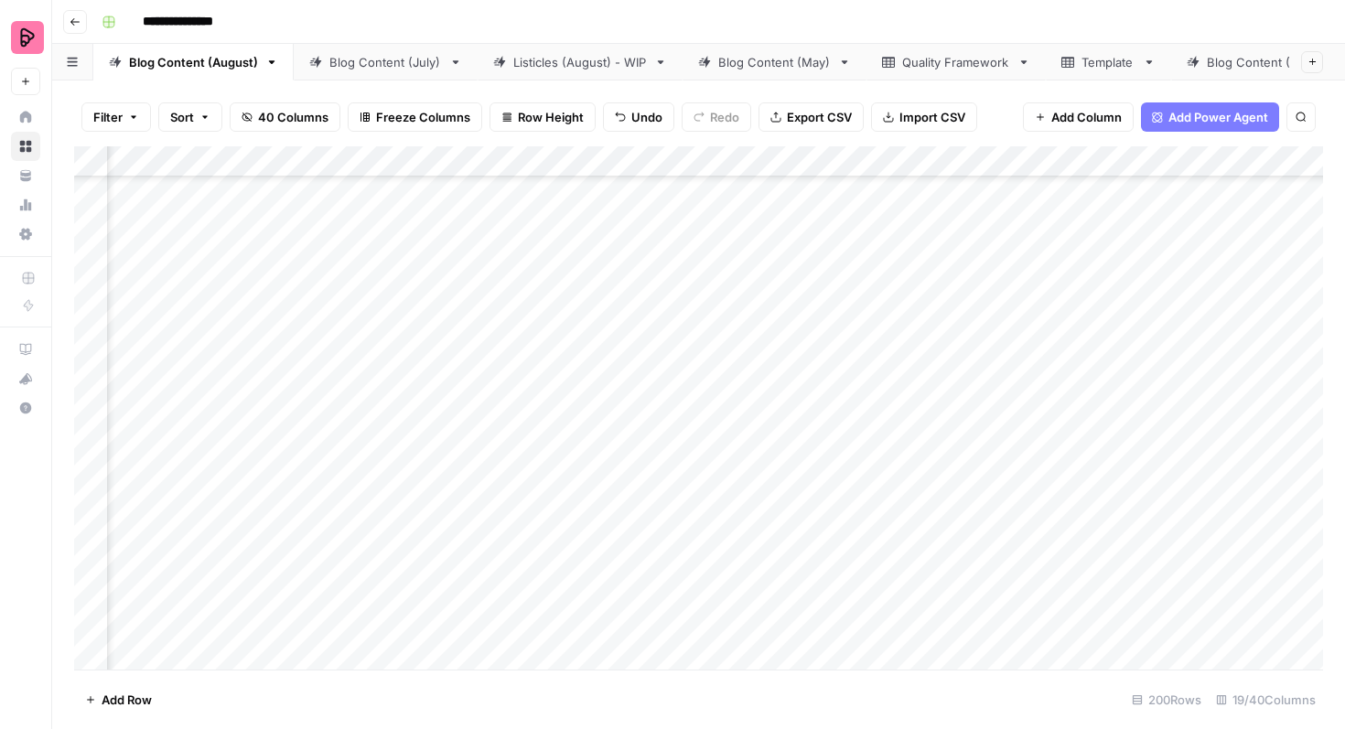
click at [606, 400] on div "Add Column" at bounding box center [698, 407] width 1248 height 523
click at [573, 406] on div "Add Column" at bounding box center [698, 407] width 1248 height 523
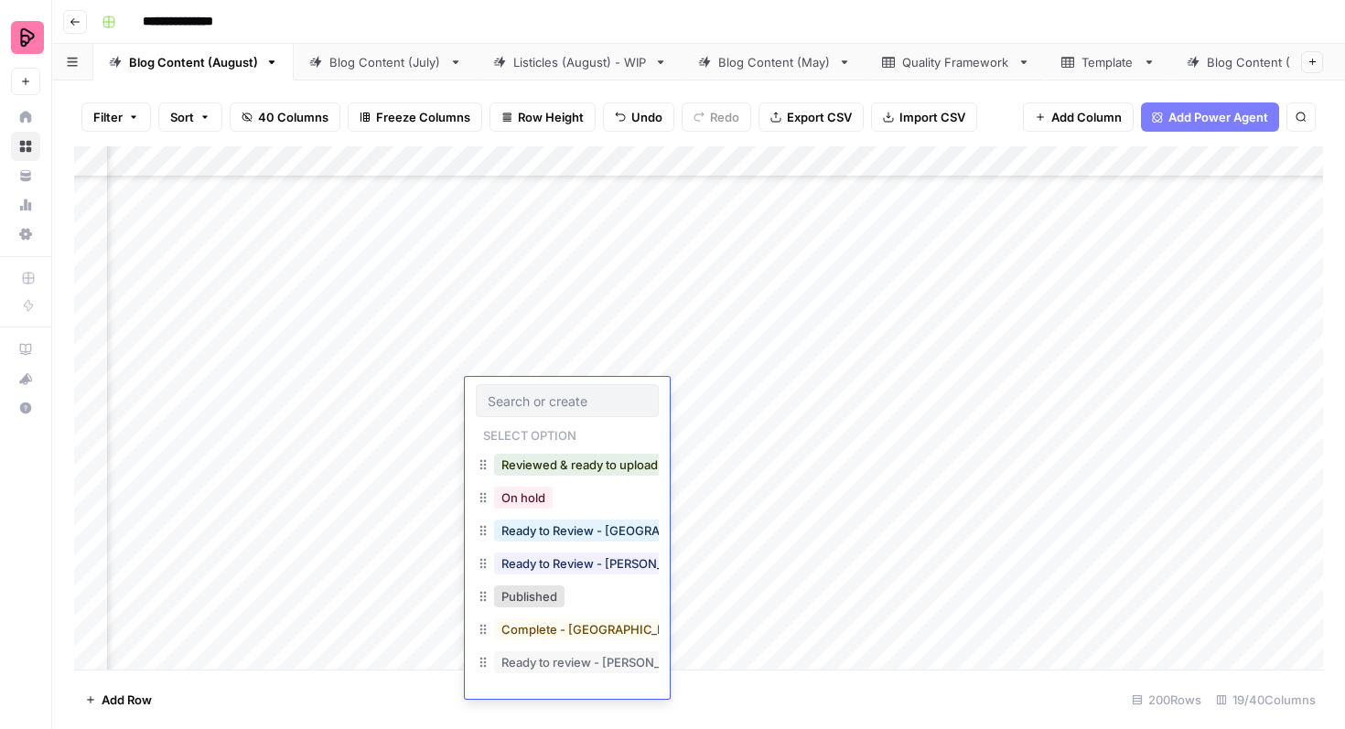
scroll to position [27, 0]
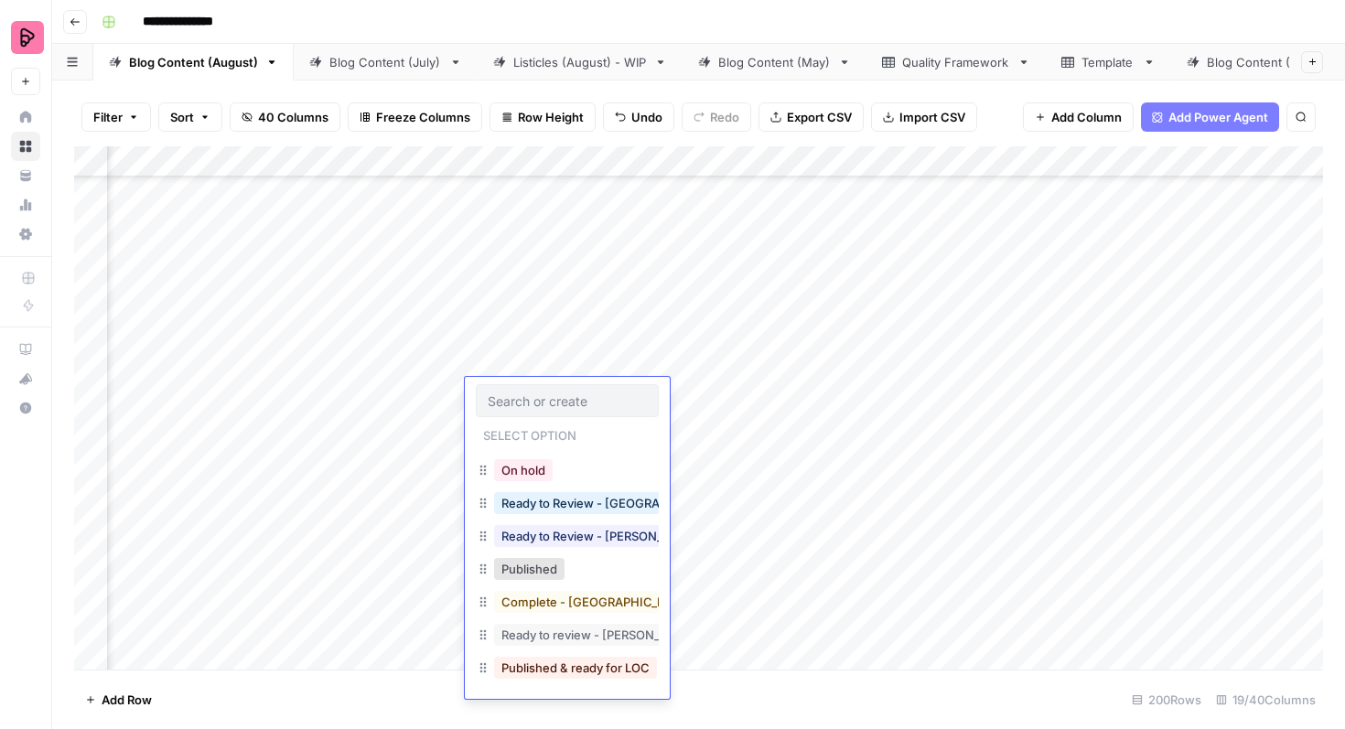
click at [588, 552] on div "Ready to Review - [PERSON_NAME]" at bounding box center [567, 537] width 183 height 33
click at [585, 538] on button "Ready to Review - [PERSON_NAME]" at bounding box center [602, 536] width 216 height 22
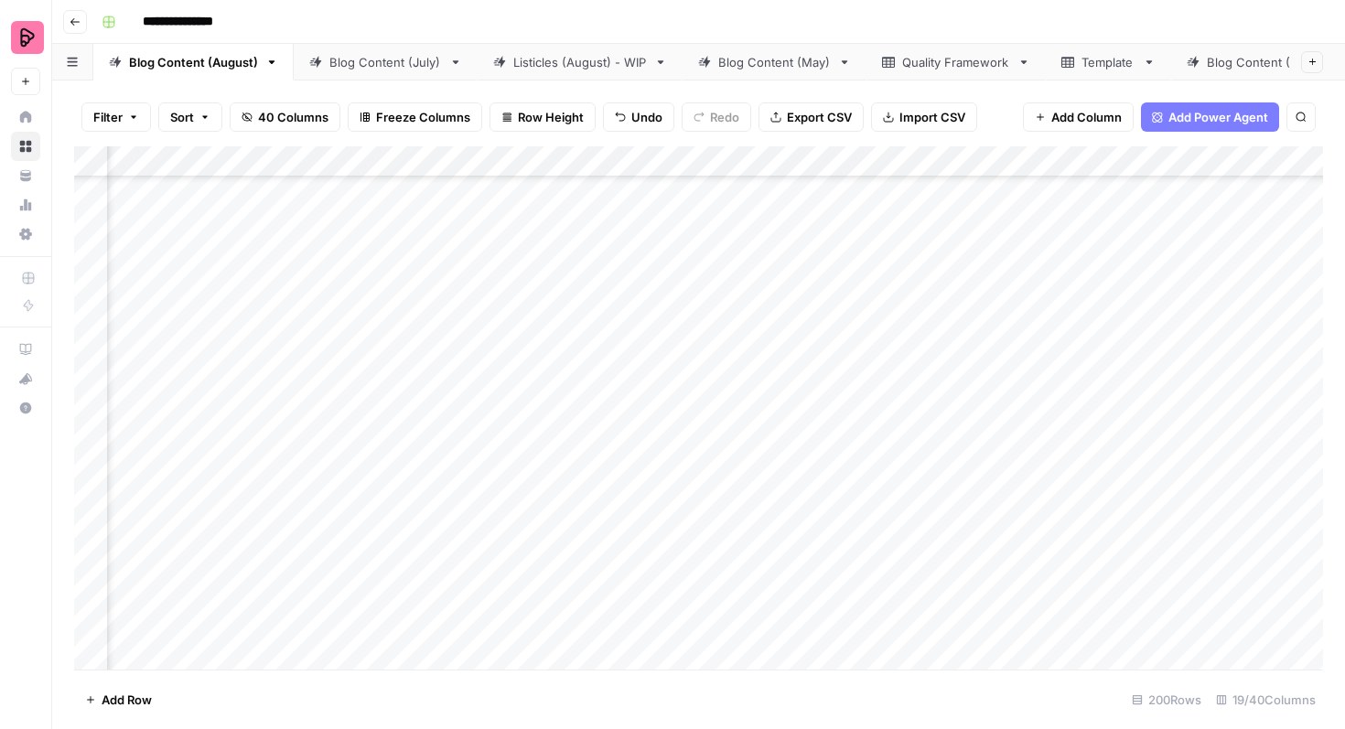
click at [570, 457] on div "Add Column" at bounding box center [698, 407] width 1248 height 523
click at [1126, 439] on div "Add Column" at bounding box center [698, 407] width 1248 height 523
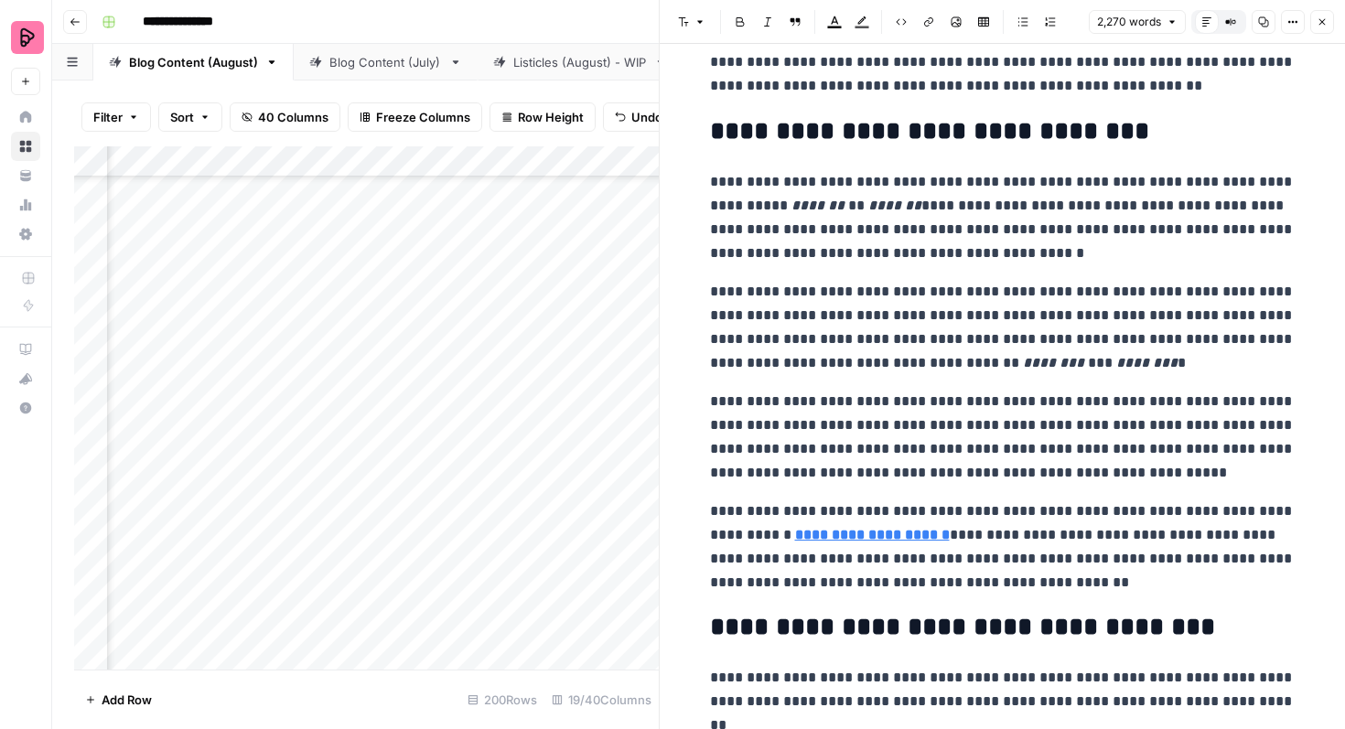
scroll to position [6978, 0]
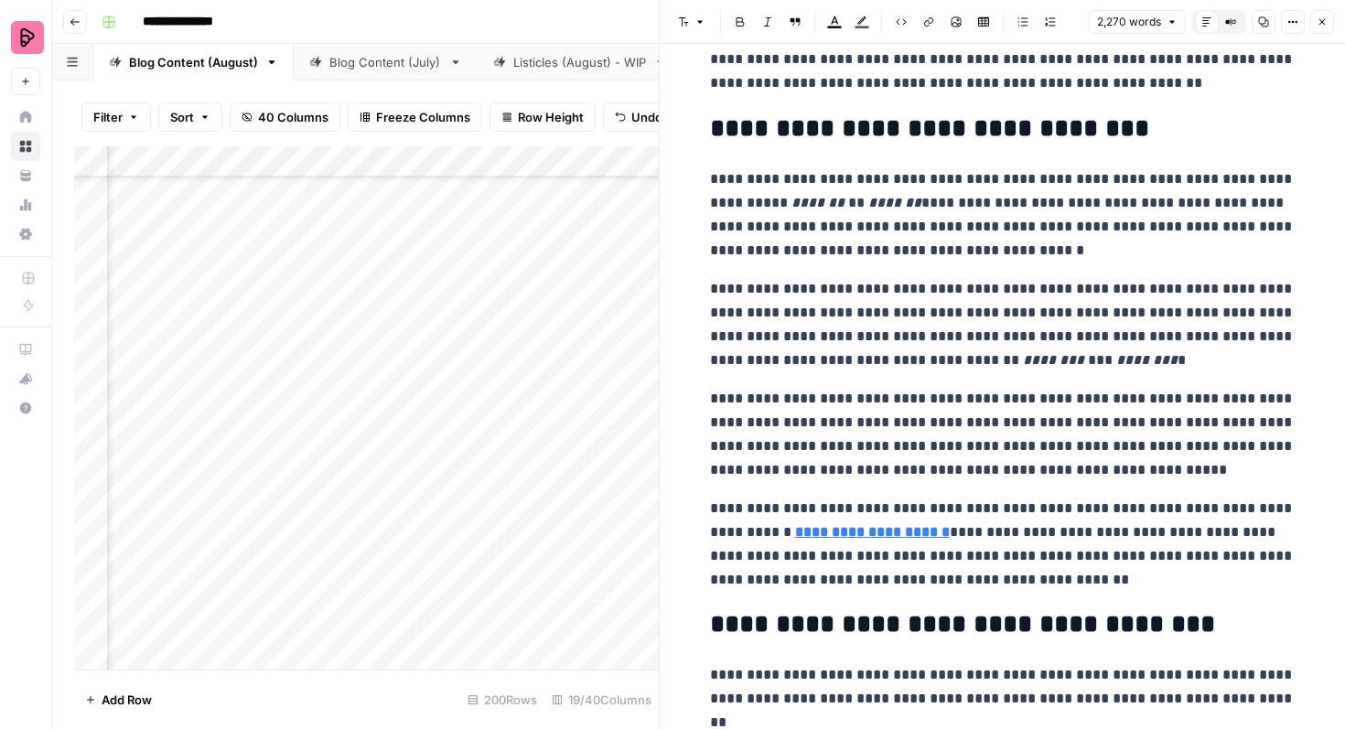
click at [1322, 16] on icon "button" at bounding box center [1321, 21] width 11 height 11
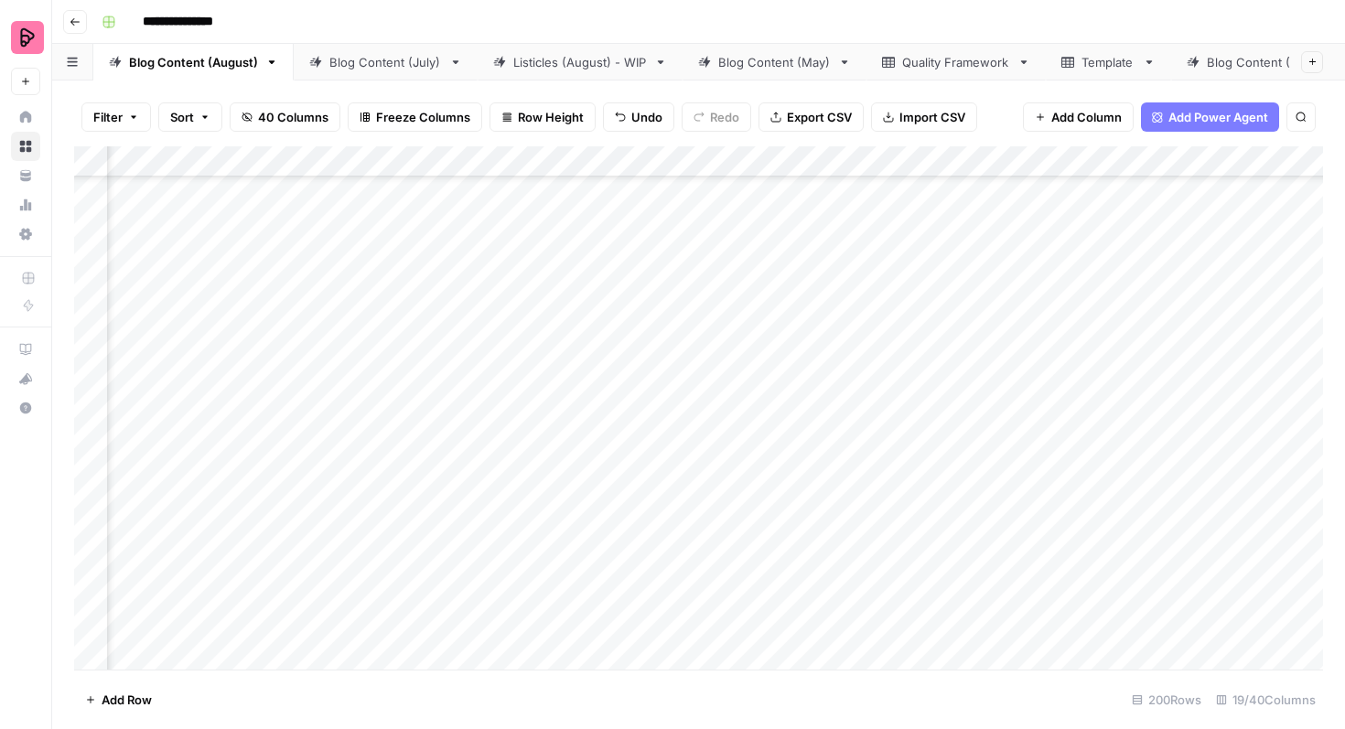
click at [565, 444] on div "Add Column" at bounding box center [698, 407] width 1248 height 523
click at [550, 449] on div "Add Column" at bounding box center [698, 407] width 1248 height 523
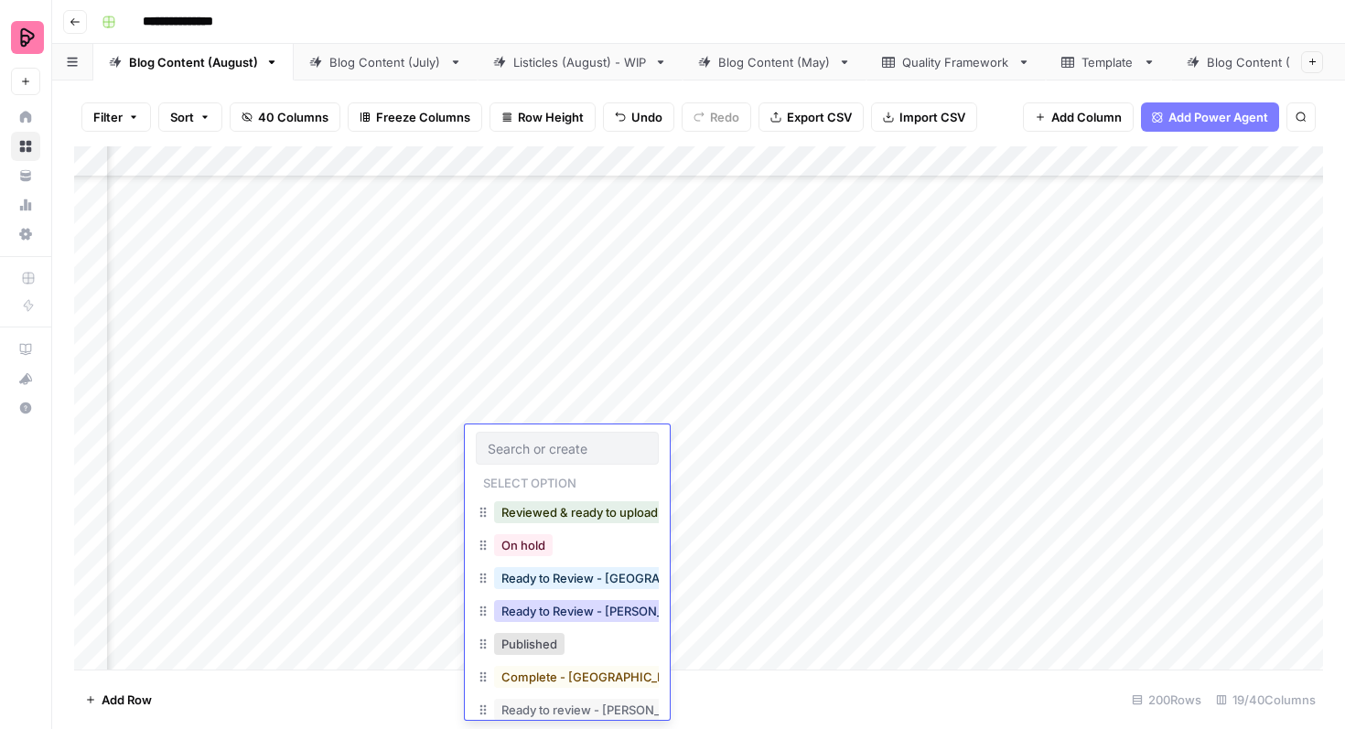
click at [598, 611] on button "Ready to Review - [PERSON_NAME]" at bounding box center [602, 611] width 216 height 22
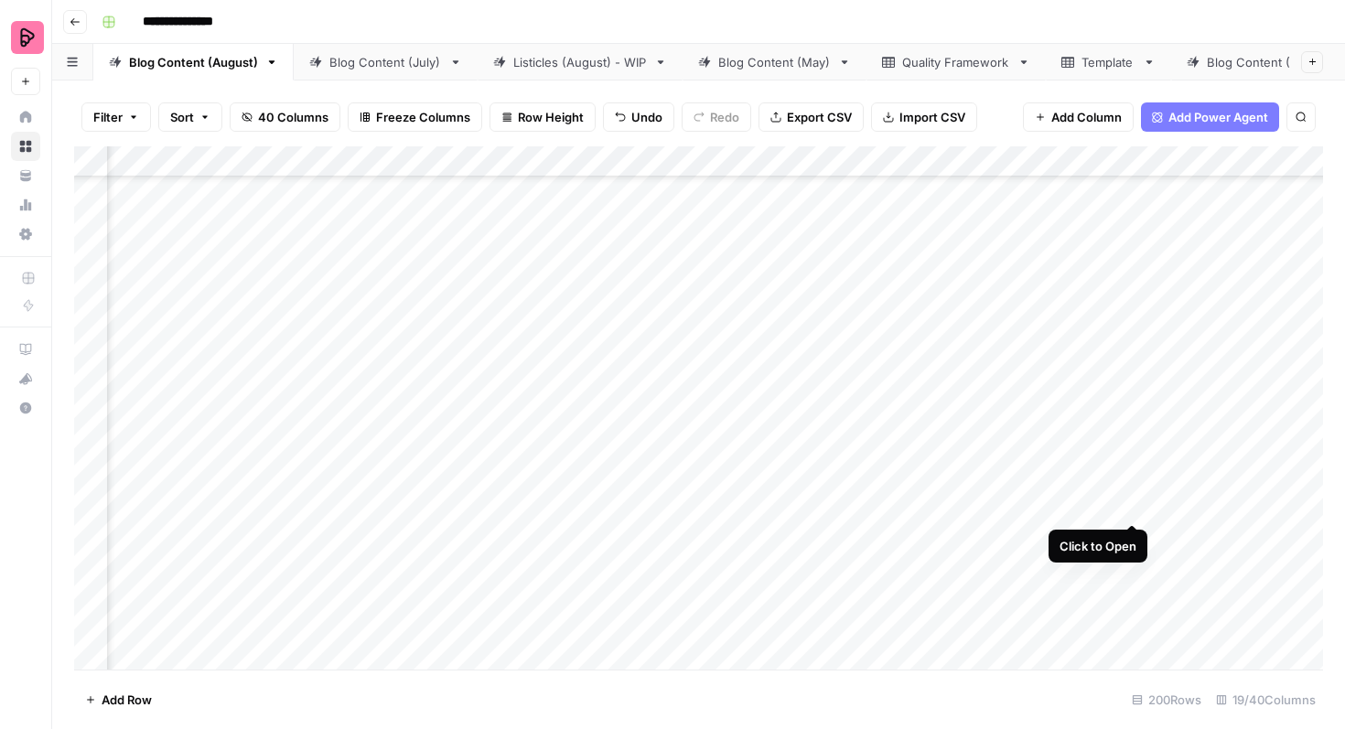
click at [1130, 488] on div "Add Column" at bounding box center [698, 407] width 1248 height 523
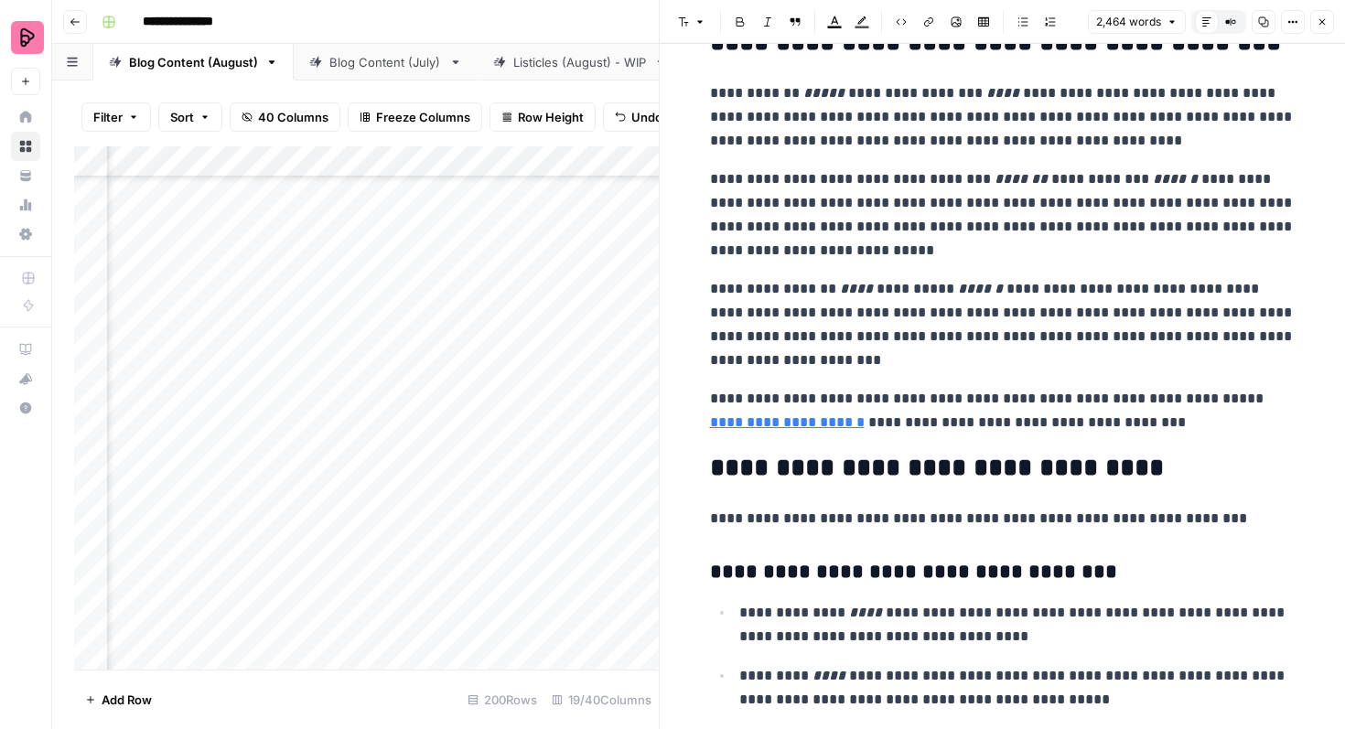
scroll to position [7428, 0]
click at [1319, 19] on icon "button" at bounding box center [1322, 22] width 6 height 6
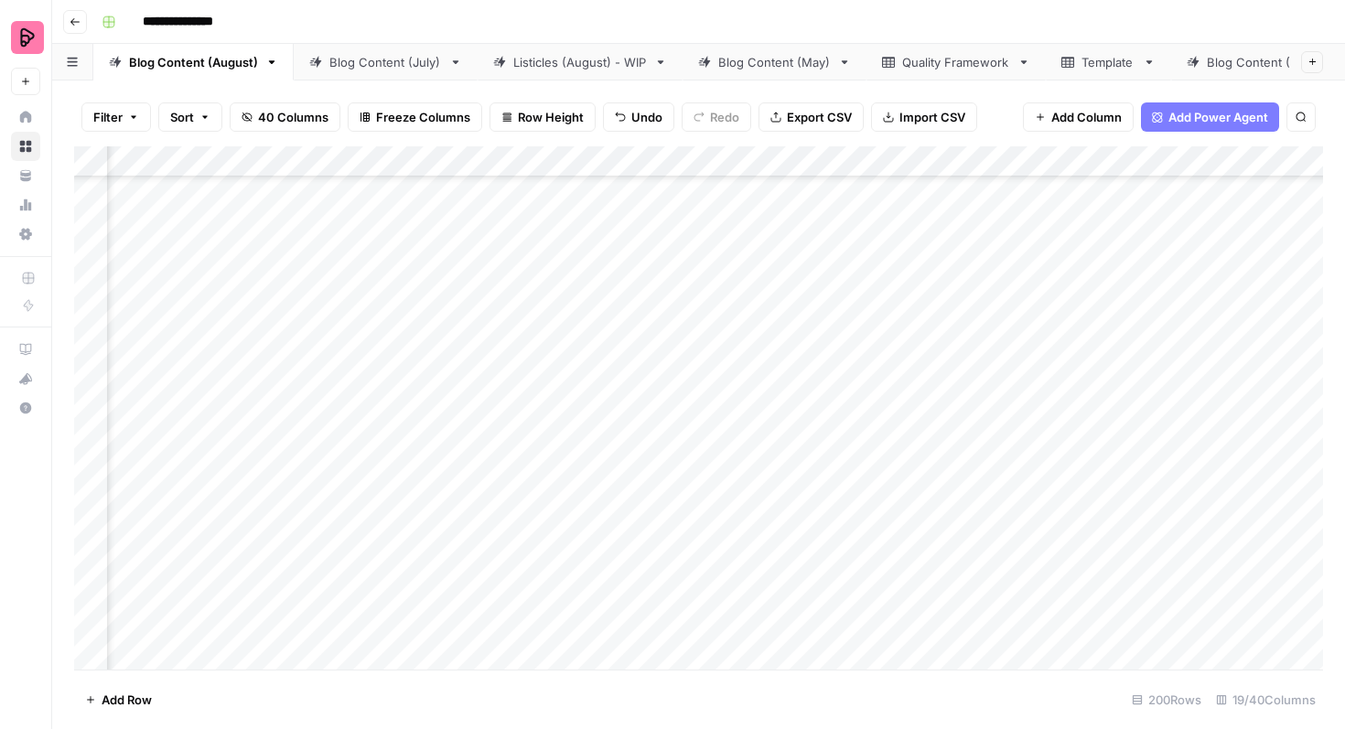
click at [564, 490] on div "Add Column" at bounding box center [698, 407] width 1248 height 523
click at [525, 497] on div "Add Column" at bounding box center [698, 407] width 1248 height 523
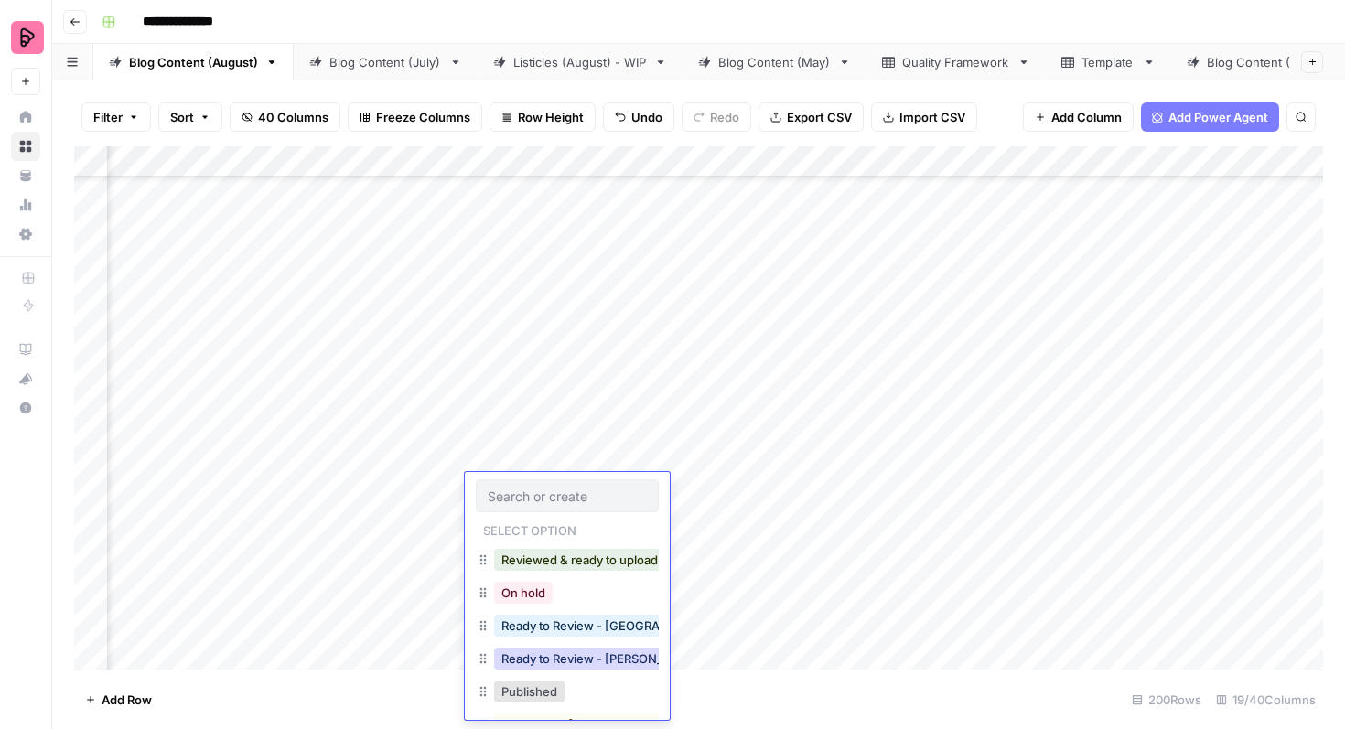
click at [582, 657] on button "Ready to Review - [PERSON_NAME]" at bounding box center [602, 659] width 216 height 22
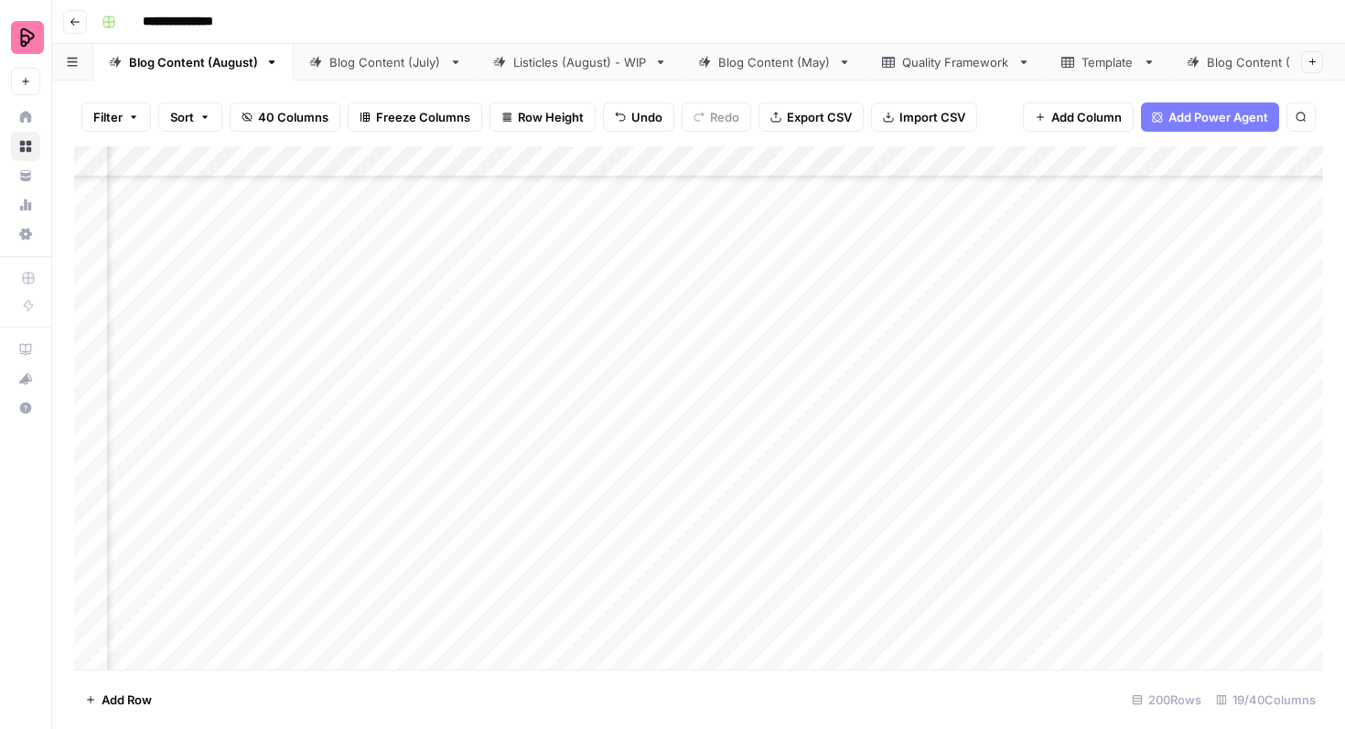
scroll to position [2828, 760]
